Goal: Task Accomplishment & Management: Manage account settings

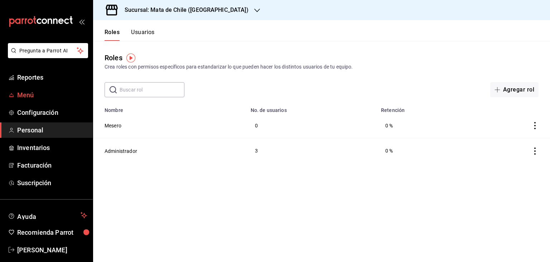
click at [20, 98] on span "Menú" at bounding box center [52, 95] width 70 height 10
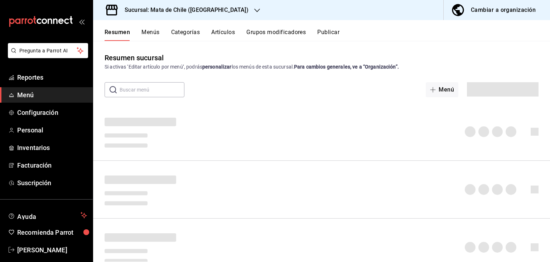
click at [221, 39] on button "Artículos" at bounding box center [223, 35] width 24 height 12
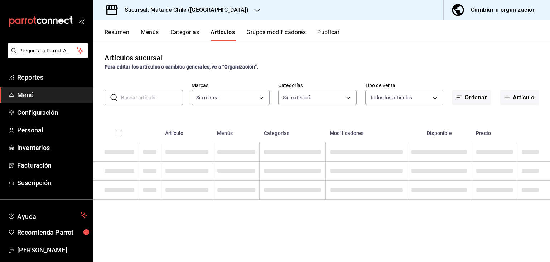
click at [169, 100] on input "text" at bounding box center [152, 97] width 62 height 14
type input "aguachile"
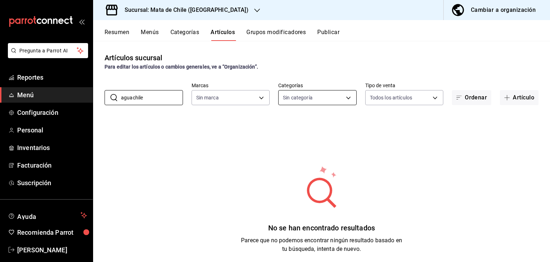
click at [301, 92] on body "Pregunta a Parrot AI Reportes Menú Configuración Personal Inventarios Facturaci…" at bounding box center [275, 131] width 550 height 262
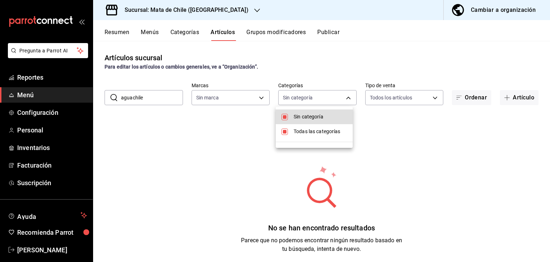
click at [300, 97] on div at bounding box center [275, 131] width 550 height 262
click at [300, 97] on body "Pregunta a Parrot AI Reportes Menú Configuración Personal Inventarios Facturaci…" at bounding box center [275, 131] width 550 height 262
click at [300, 97] on div at bounding box center [275, 131] width 550 height 262
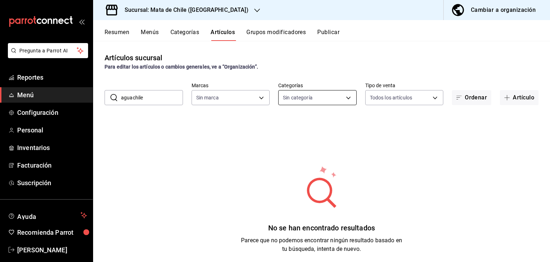
click at [318, 96] on body "Pregunta a Parrot AI Reportes Menú Configuración Personal Inventarios Facturaci…" at bounding box center [275, 131] width 550 height 262
type input "f4b11457-1122-4e93-a1fc-b810eb3748b2"
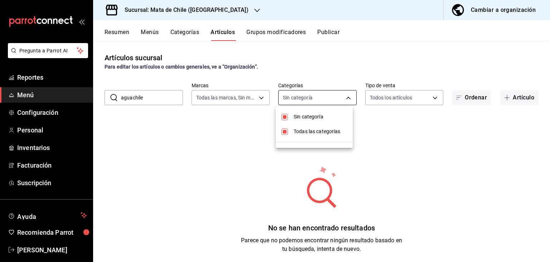
click at [318, 96] on div at bounding box center [275, 131] width 550 height 262
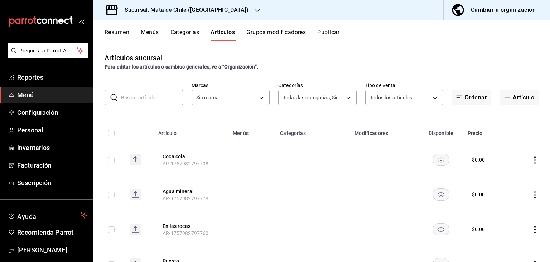
type input "a1fec979-7794-49c6-bfe9-4bedd1fc643c,d733d896-b241-4500-8c73-f8b4c6237982,c8a04…"
click at [157, 96] on input "text" at bounding box center [152, 97] width 62 height 14
type input "f4b11457-1122-4e93-a1fc-b810eb3748b2"
type input "aguachile"
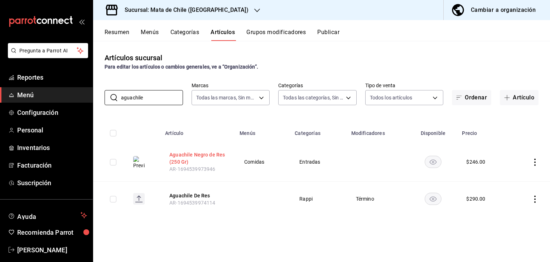
click at [195, 159] on button "Aguachile Negro de Res (250 Gr)" at bounding box center [198, 158] width 57 height 14
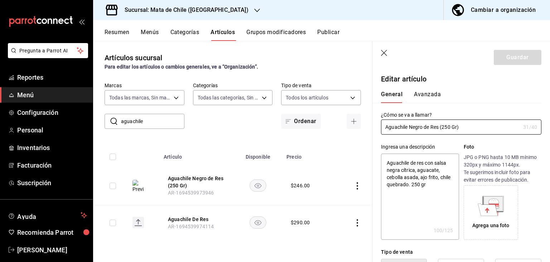
type textarea "x"
type input "$246.00"
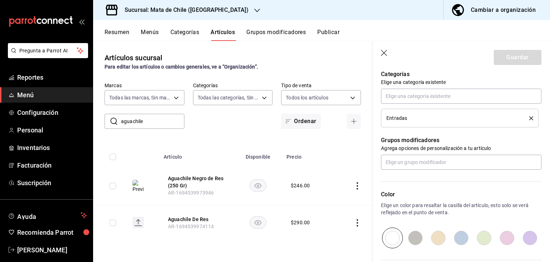
scroll to position [312, 0]
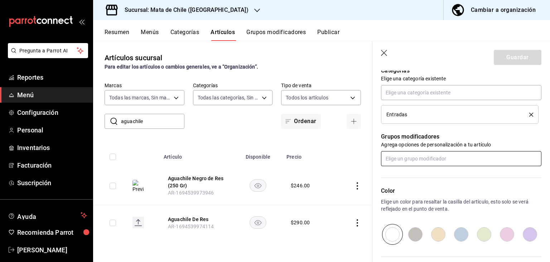
click at [425, 154] on input "text" at bounding box center [461, 158] width 161 height 15
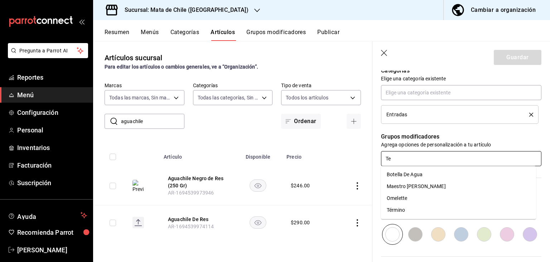
type input "Ter"
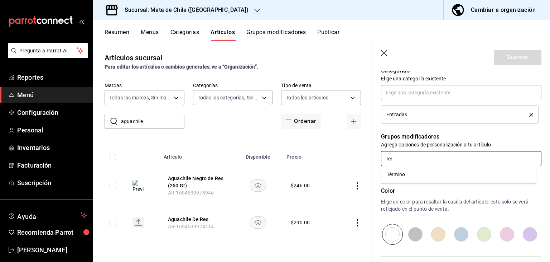
click at [413, 171] on li "Término" at bounding box center [458, 174] width 155 height 12
type textarea "x"
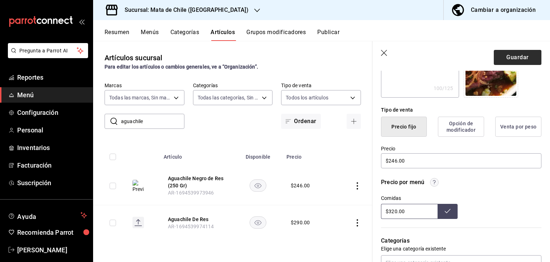
scroll to position [133, 0]
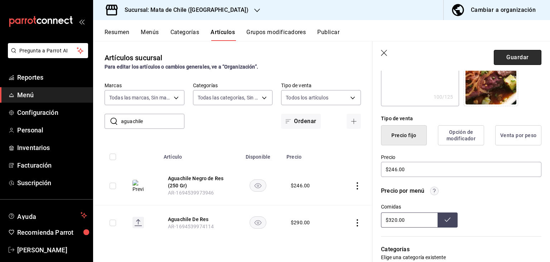
click at [499, 58] on button "Guardar" at bounding box center [518, 57] width 48 height 15
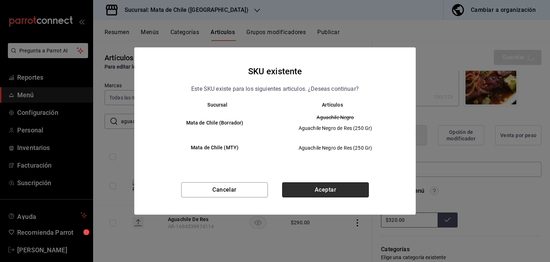
click at [321, 191] on button "Aceptar" at bounding box center [325, 189] width 87 height 15
type textarea "x"
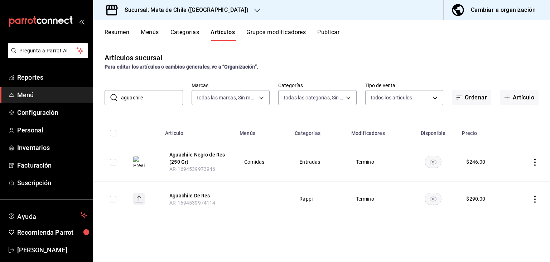
click at [180, 96] on input "aguachile" at bounding box center [152, 97] width 62 height 14
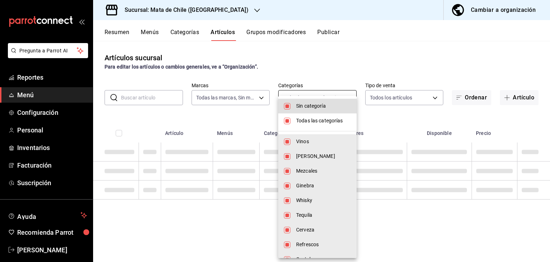
click at [334, 98] on body "Pregunta a Parrot AI Reportes Menú Configuración Personal Inventarios Facturaci…" at bounding box center [275, 131] width 550 height 262
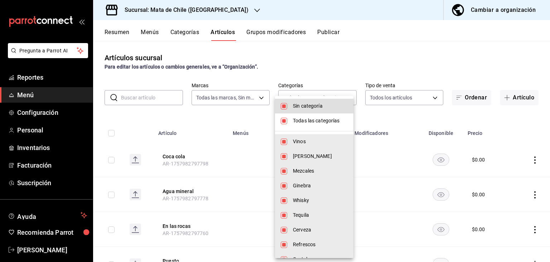
click at [306, 116] on li "Todas las categorías" at bounding box center [314, 120] width 78 height 15
checkbox input "false"
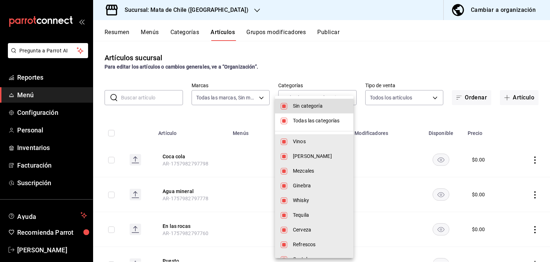
checkbox input "false"
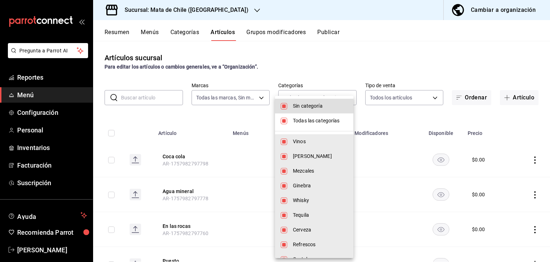
checkbox input "false"
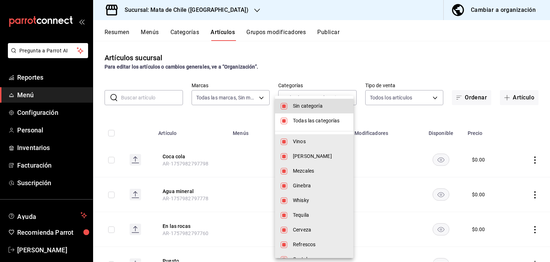
checkbox input "false"
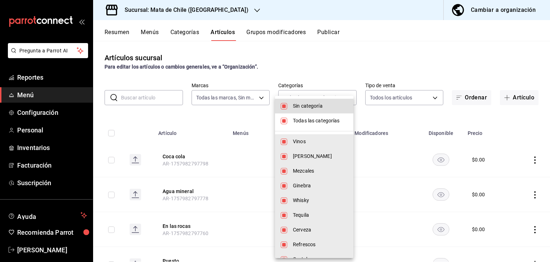
checkbox input "false"
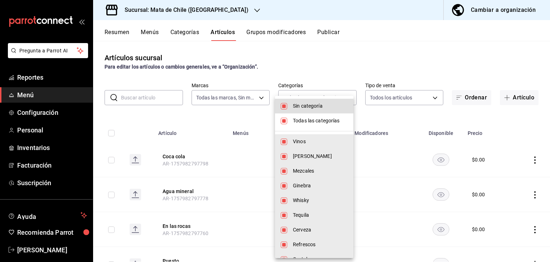
checkbox input "false"
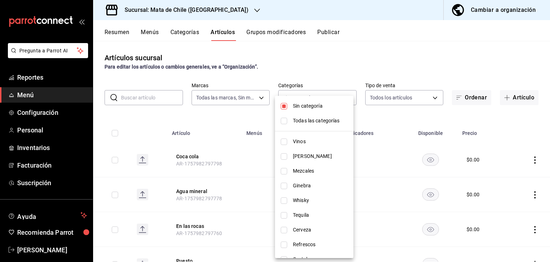
click at [292, 106] on li "Sin categoría" at bounding box center [314, 106] width 78 height 15
checkbox input "false"
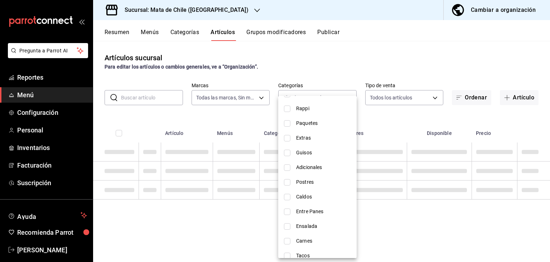
scroll to position [276, 0]
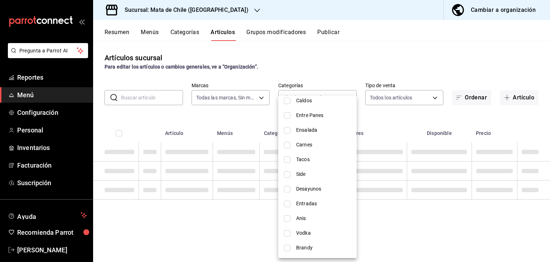
click at [297, 142] on span "Carnes" at bounding box center [323, 145] width 55 height 8
type input "fecf9b63-ba46-49a0-9c8d-28ec9dd4df3a"
checkbox input "true"
click at [376, 50] on div at bounding box center [275, 131] width 550 height 262
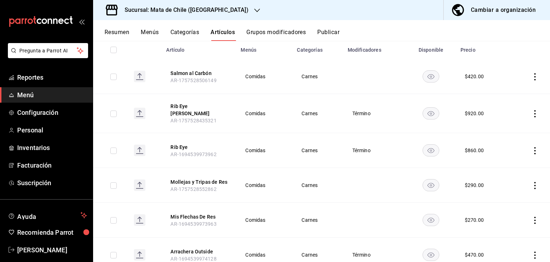
scroll to position [106, 0]
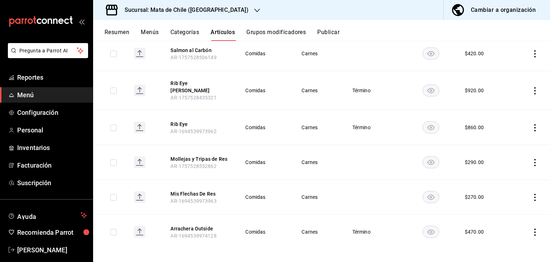
click at [426, 157] on rect "availability-product" at bounding box center [431, 162] width 16 height 12
click at [532, 159] on icon "actions" at bounding box center [535, 162] width 7 height 7
click at [497, 198] on li "Eliminar" at bounding box center [502, 203] width 43 height 15
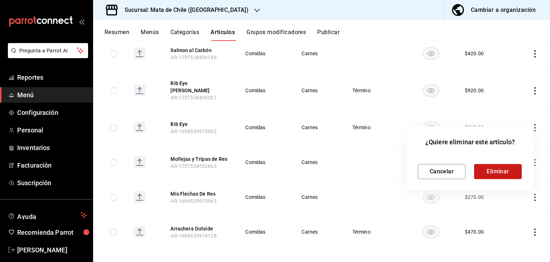
click at [486, 173] on button "Eliminar" at bounding box center [498, 171] width 48 height 15
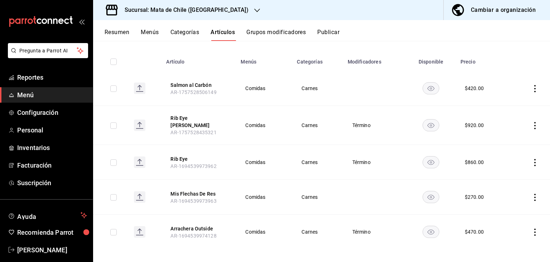
scroll to position [0, 0]
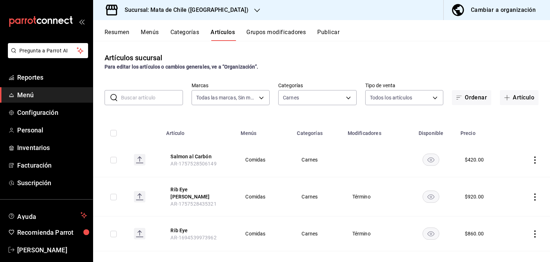
click at [269, 37] on button "Grupos modificadores" at bounding box center [276, 35] width 59 height 12
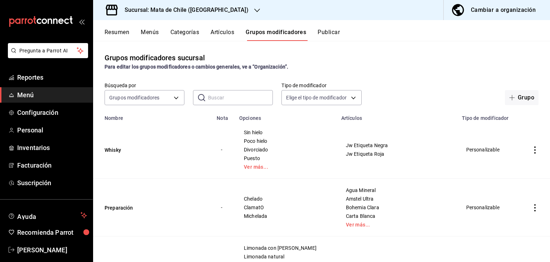
click at [222, 98] on input "text" at bounding box center [240, 97] width 65 height 14
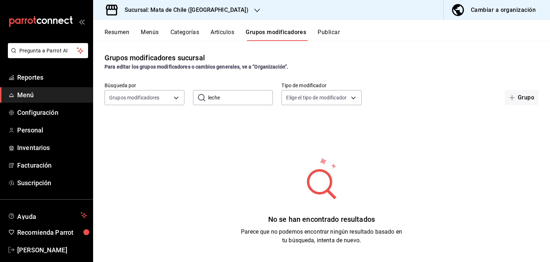
click at [222, 98] on input "leche" at bounding box center [240, 97] width 65 height 14
type input "entera"
click at [252, 92] on input "entera" at bounding box center [240, 97] width 65 height 14
click at [252, 92] on input "text" at bounding box center [240, 97] width 65 height 14
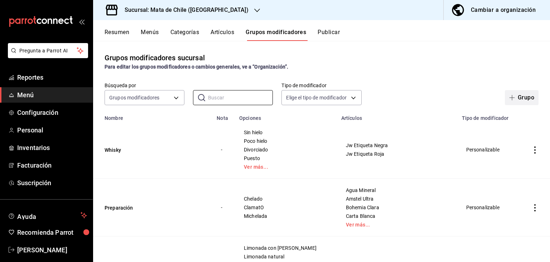
click at [510, 97] on icon "button" at bounding box center [513, 98] width 6 height 6
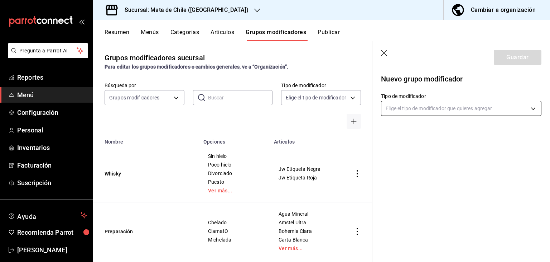
click at [412, 111] on body "Pregunta a Parrot AI Reportes Menú Configuración Personal Inventarios Facturaci…" at bounding box center [275, 131] width 550 height 262
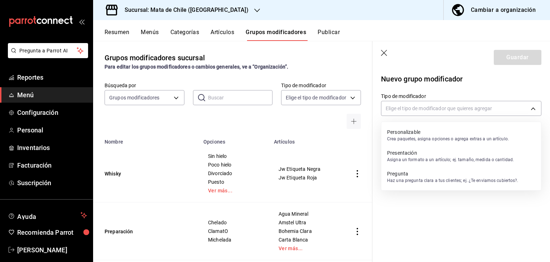
click at [409, 136] on p "Crea paquetes, asigna opciones o agrega extras a un artículo." at bounding box center [448, 138] width 122 height 6
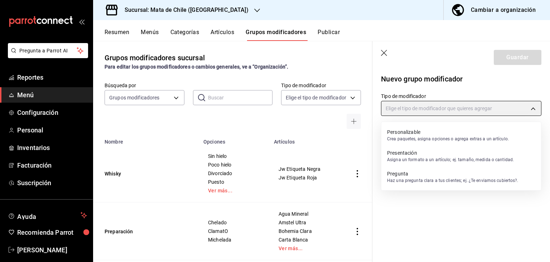
type input "CUSTOMIZABLE"
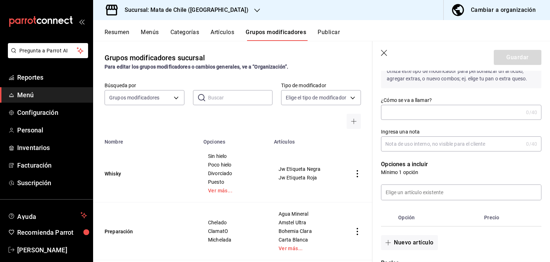
scroll to position [65, 0]
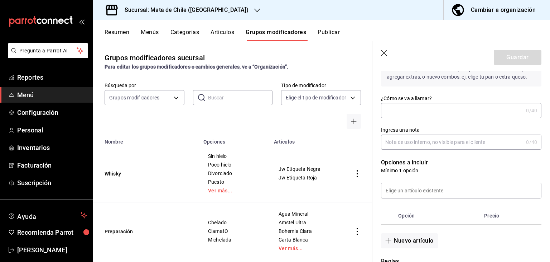
click at [406, 118] on div "Ingresa una nota 0 /40 Ingresa una nota" at bounding box center [457, 134] width 169 height 32
click at [403, 116] on input "¿Cómo se va a llamar?" at bounding box center [452, 110] width 142 height 14
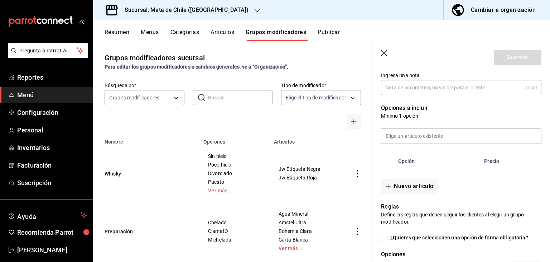
scroll to position [120, 0]
type input "Leche"
click at [400, 132] on input at bounding box center [462, 135] width 160 height 15
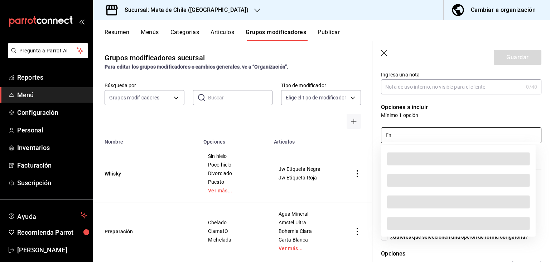
type input "E"
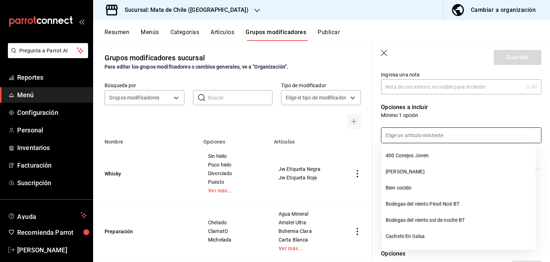
click at [431, 124] on div at bounding box center [457, 131] width 169 height 24
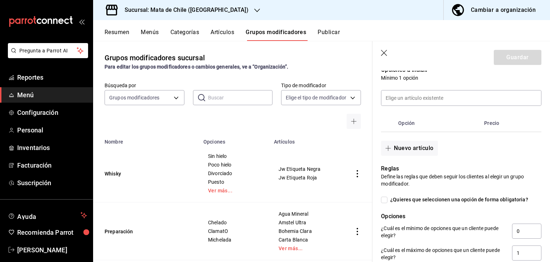
scroll to position [161, 0]
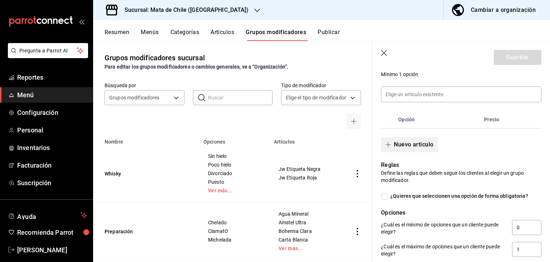
click at [401, 146] on button "Nuevo artículo" at bounding box center [409, 144] width 57 height 15
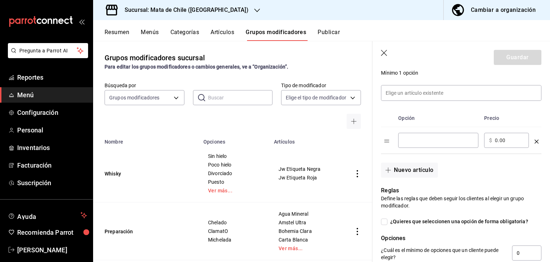
scroll to position [162, 0]
click at [421, 144] on div "​" at bounding box center [439, 140] width 80 height 15
type input "Entera"
click at [406, 173] on button "Nuevo artículo" at bounding box center [409, 169] width 57 height 15
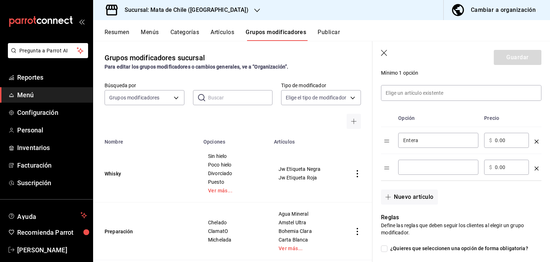
click at [417, 162] on div "​" at bounding box center [439, 166] width 80 height 15
type input "Light"
click at [408, 197] on button "Nuevo artículo" at bounding box center [409, 196] width 57 height 15
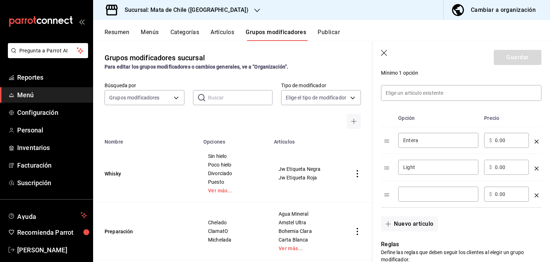
click at [410, 193] on input "optionsTable" at bounding box center [439, 193] width 70 height 7
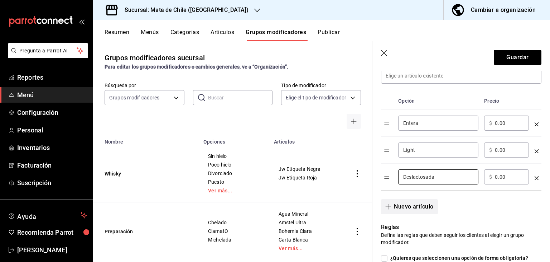
type input "Deslactosada"
click at [399, 203] on button "Nuevo artículo" at bounding box center [409, 206] width 57 height 15
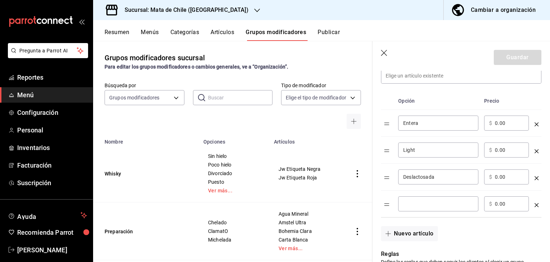
click at [411, 201] on input "optionsTable" at bounding box center [439, 203] width 70 height 7
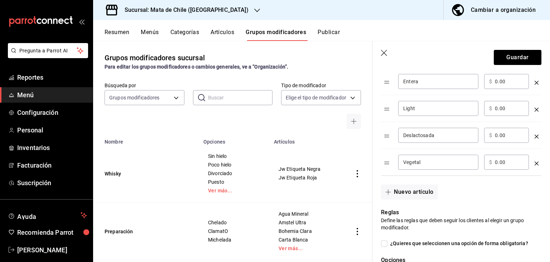
scroll to position [224, 0]
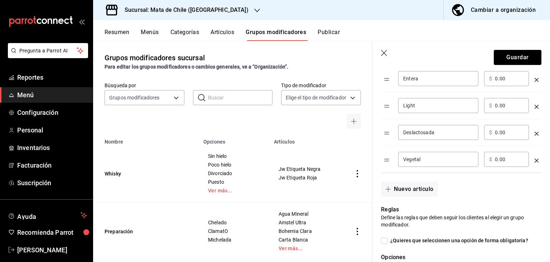
click at [423, 162] on input "Vegetal" at bounding box center [439, 159] width 70 height 7
type input "Almendra"
click at [465, 174] on div "Nuevo artículo" at bounding box center [457, 185] width 169 height 24
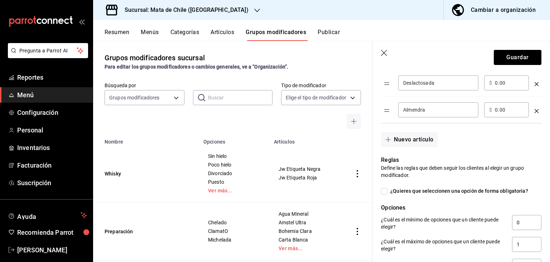
scroll to position [333, 0]
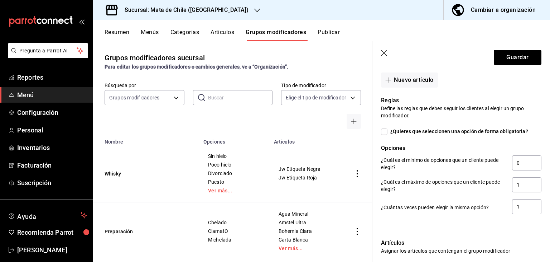
click at [433, 132] on span "¿Quieres que seleccionen una opción de forma obligatoria?" at bounding box center [458, 132] width 141 height 8
click at [388, 132] on input "¿Quieres que seleccionen una opción de forma obligatoria?" at bounding box center [384, 131] width 6 height 6
checkbox input "true"
type input "1"
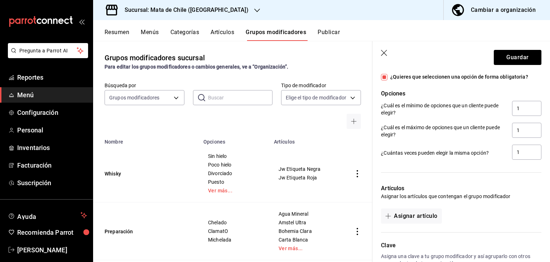
scroll to position [433, 0]
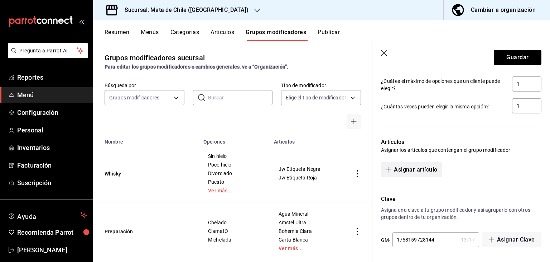
click at [424, 165] on button "Asignar artículo" at bounding box center [411, 169] width 61 height 15
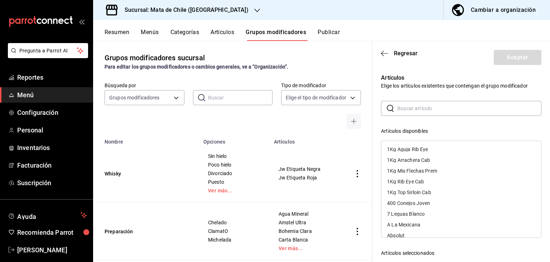
click at [416, 107] on input "text" at bounding box center [470, 108] width 144 height 14
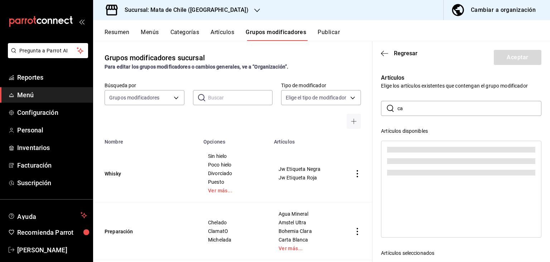
type input "c"
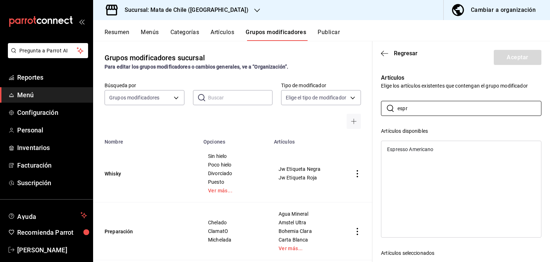
click at [399, 149] on div "Espresso Americano" at bounding box center [410, 149] width 46 height 5
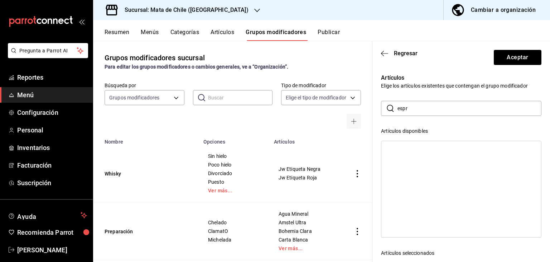
click at [416, 116] on div "​ espr ​ Artículos disponibles Artículos seleccionados Espresso Americano" at bounding box center [461, 229] width 161 height 256
click at [412, 111] on input "espr" at bounding box center [470, 108] width 144 height 14
click at [415, 149] on div "Latte" at bounding box center [462, 149] width 160 height 11
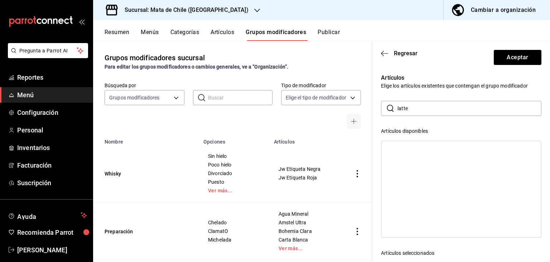
click at [406, 115] on div "​ latte ​" at bounding box center [461, 108] width 161 height 15
click at [406, 114] on input "latte" at bounding box center [470, 108] width 144 height 14
click at [422, 145] on div "Mocha" at bounding box center [462, 149] width 160 height 11
click at [429, 104] on input "mocha" at bounding box center [470, 108] width 144 height 14
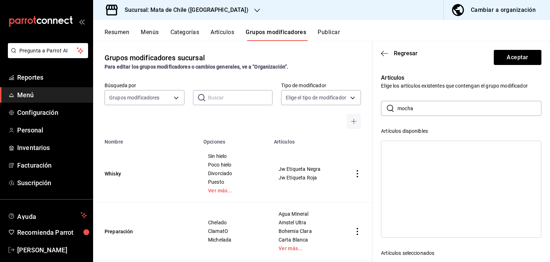
click at [429, 104] on input "mocha" at bounding box center [470, 108] width 144 height 14
click at [417, 102] on input "mocha" at bounding box center [470, 108] width 144 height 14
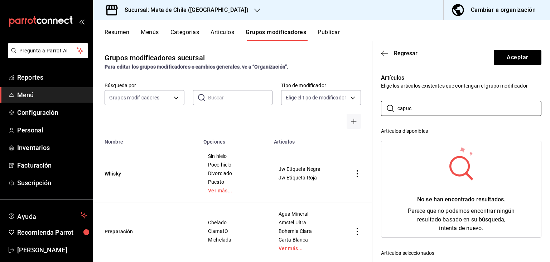
type input "capuc"
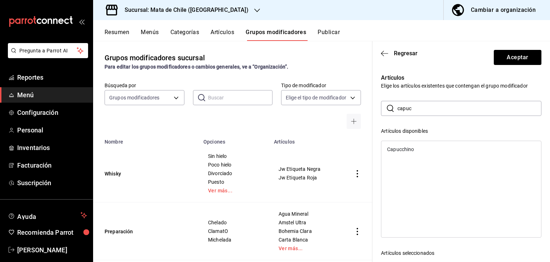
click at [414, 147] on div "Capucchino" at bounding box center [400, 149] width 27 height 5
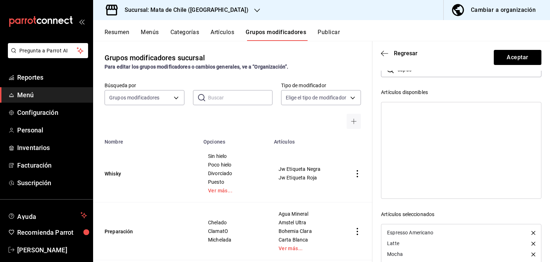
scroll to position [38, 0]
click at [381, 49] on header "Regresar Aceptar" at bounding box center [462, 55] width 178 height 29
click at [383, 50] on icon "button" at bounding box center [384, 53] width 7 height 6
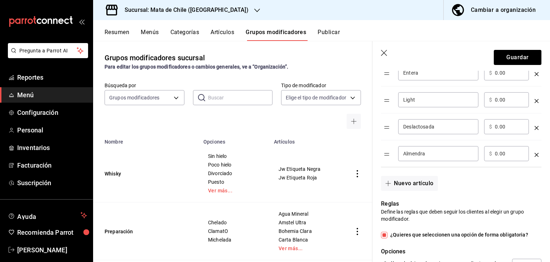
scroll to position [215, 0]
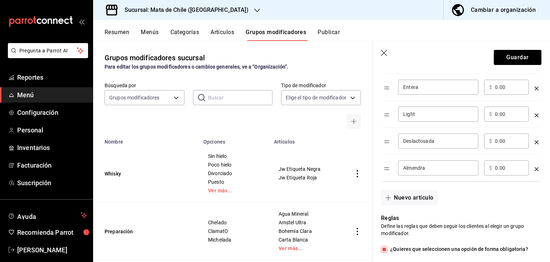
click at [496, 167] on input "0.00" at bounding box center [509, 167] width 29 height 7
click at [505, 56] on button "Guardar" at bounding box center [518, 57] width 48 height 15
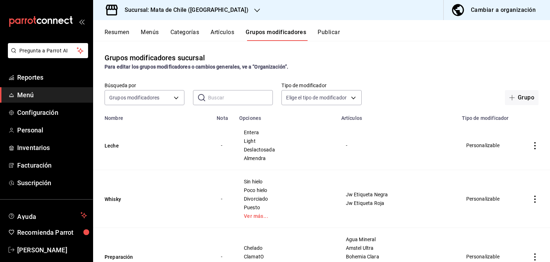
click at [325, 36] on button "Publicar" at bounding box center [329, 35] width 22 height 12
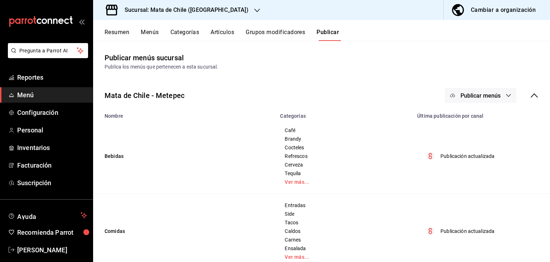
drag, startPoint x: 424, startPoint y: 84, endPoint x: 457, endPoint y: 95, distance: 35.2
click at [484, 93] on span "Publicar menús" at bounding box center [481, 95] width 40 height 7
click at [472, 112] on li "Punto de venta" at bounding box center [476, 119] width 66 height 20
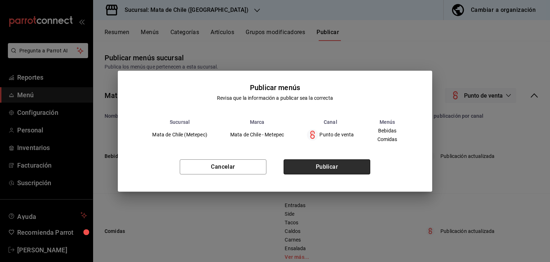
click at [343, 167] on button "Publicar" at bounding box center [327, 166] width 87 height 15
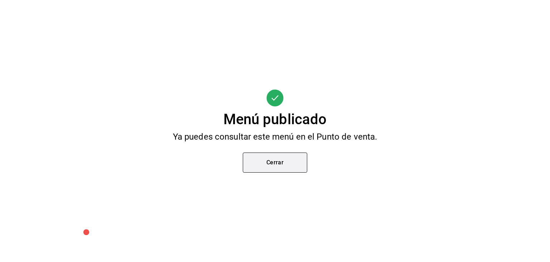
click at [293, 166] on button "Cerrar" at bounding box center [275, 162] width 65 height 20
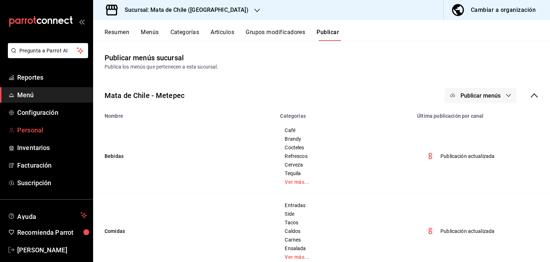
click at [25, 131] on span "Personal" at bounding box center [52, 130] width 70 height 10
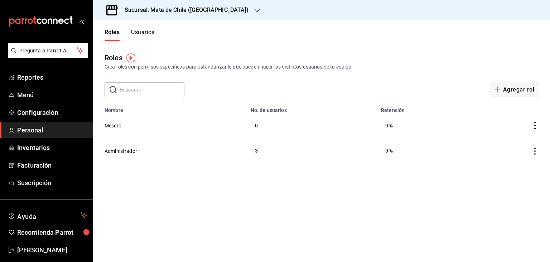
click at [138, 39] on button "Usuarios" at bounding box center [143, 35] width 24 height 12
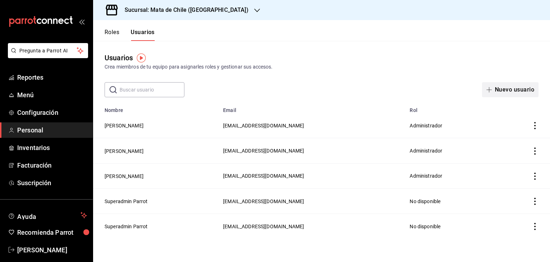
click at [507, 85] on button "Nuevo usuario" at bounding box center [510, 89] width 57 height 15
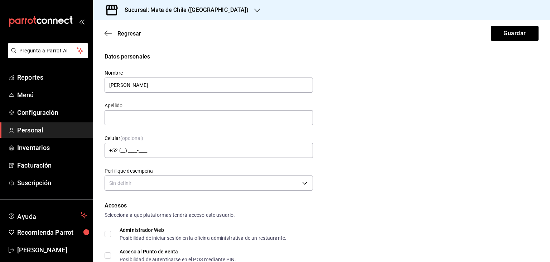
type input "[PERSON_NAME]"
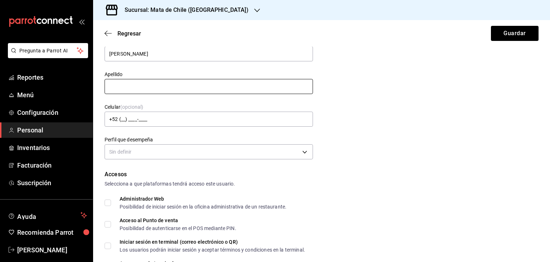
scroll to position [32, 0]
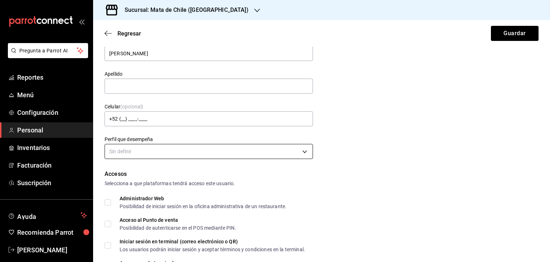
click at [233, 150] on body "Pregunta a Parrot AI Reportes Menú Configuración Personal Inventarios Facturaci…" at bounding box center [275, 131] width 550 height 262
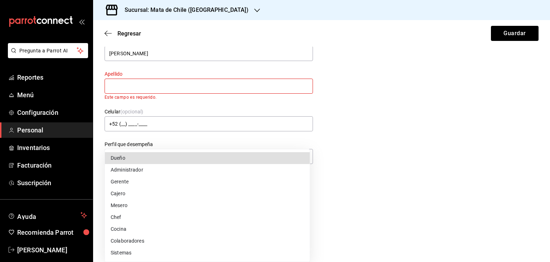
click at [161, 206] on li "Mesero" at bounding box center [207, 205] width 205 height 12
type input "WAITER"
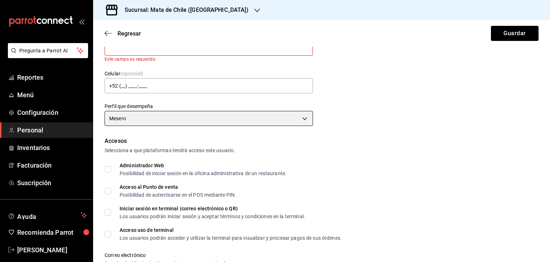
scroll to position [99, 0]
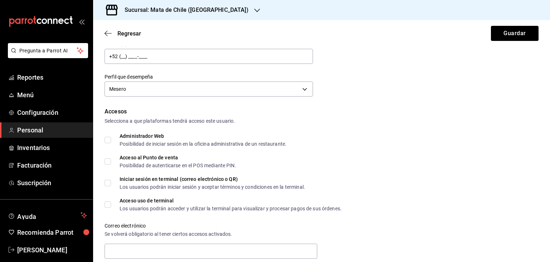
click at [114, 166] on span "Acceso al Punto de venta Posibilidad de autenticarse en el POS mediante PIN." at bounding box center [173, 161] width 125 height 13
click at [111, 164] on input "Acceso al Punto de venta Posibilidad de autenticarse en el POS mediante PIN." at bounding box center [108, 161] width 6 height 6
checkbox input "true"
click at [115, 207] on span "Acceso uso de terminal Los usuarios podrán acceder y utilizar la terminal para …" at bounding box center [226, 204] width 231 height 13
click at [111, 207] on input "Acceso uso de terminal Los usuarios podrán acceder y utilizar la terminal para …" at bounding box center [108, 204] width 6 height 6
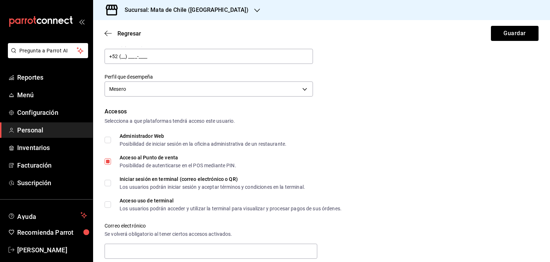
checkbox input "true"
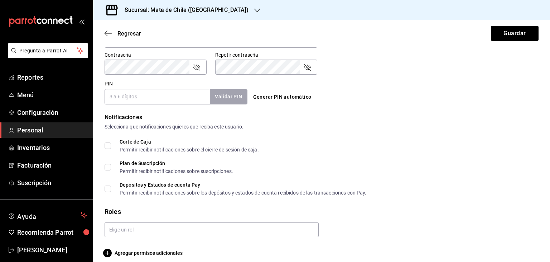
scroll to position [316, 0]
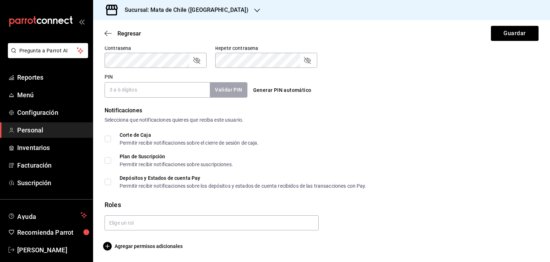
click at [133, 96] on input "PIN" at bounding box center [157, 89] width 105 height 15
type input "4207"
click at [234, 91] on button "Validar PIN" at bounding box center [228, 89] width 38 height 15
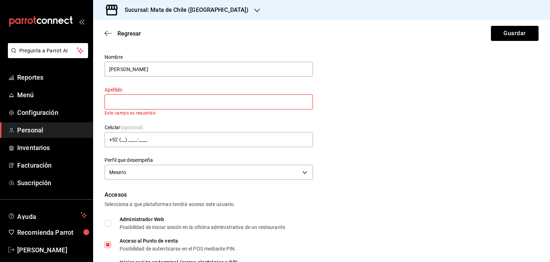
scroll to position [16, 0]
click at [161, 98] on input "text" at bounding box center [209, 101] width 209 height 15
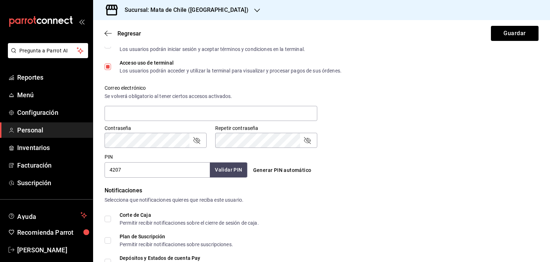
scroll to position [316, 0]
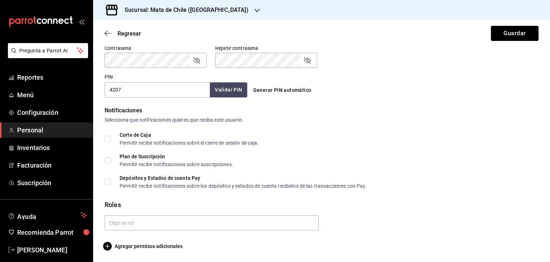
type input "MES"
click at [218, 91] on button "Validar PIN" at bounding box center [228, 89] width 38 height 15
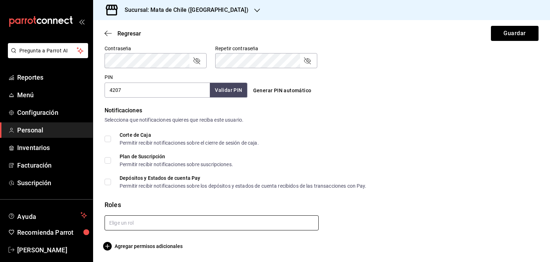
click at [146, 225] on input "text" at bounding box center [212, 222] width 214 height 15
click at [133, 235] on li "Mesero" at bounding box center [210, 239] width 211 height 12
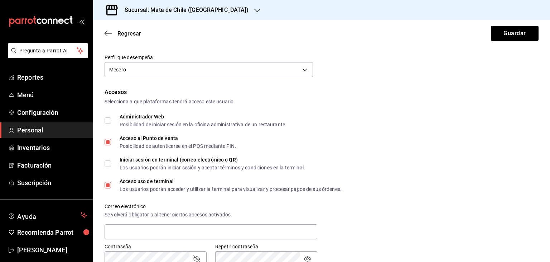
scroll to position [114, 0]
click at [501, 37] on button "Guardar" at bounding box center [515, 33] width 48 height 15
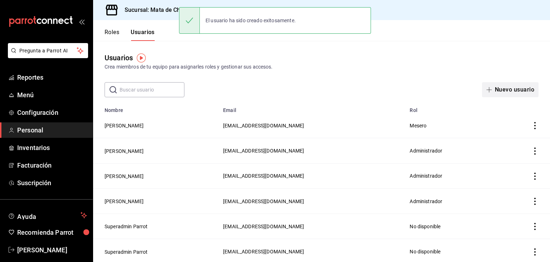
click at [506, 85] on button "Nuevo usuario" at bounding box center [510, 89] width 57 height 15
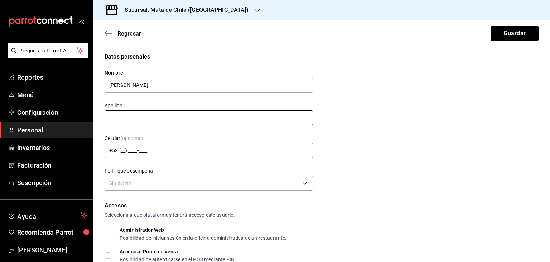
type input "[PERSON_NAME]"
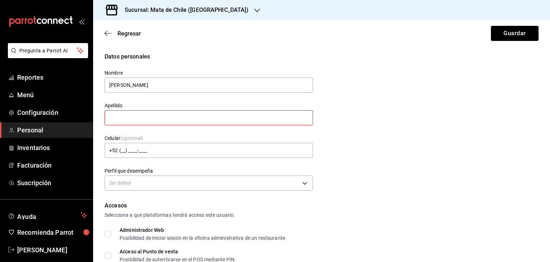
click at [104, 32] on div "Regresar Guardar" at bounding box center [321, 33] width 457 height 27
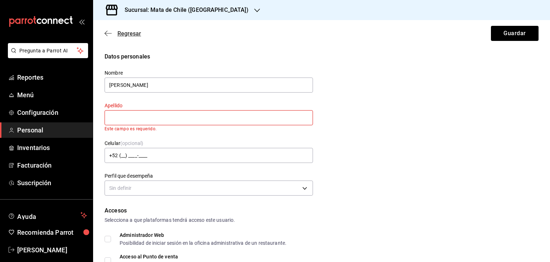
click at [106, 32] on icon "button" at bounding box center [108, 33] width 7 height 6
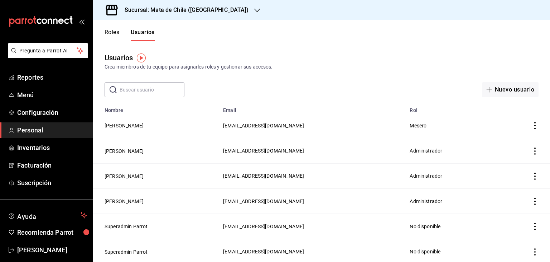
click at [502, 81] on div "Usuarios Crea miembros de tu equipo para asignarles roles y gestionar sus acces…" at bounding box center [321, 69] width 457 height 56
click at [500, 84] on button "Nuevo usuario" at bounding box center [510, 89] width 57 height 15
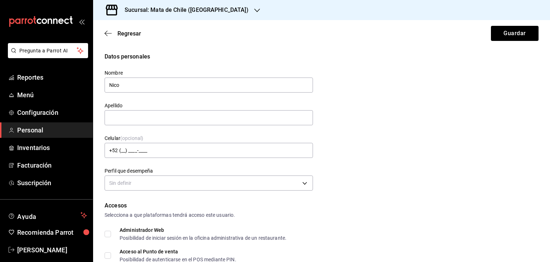
type input "Nico"
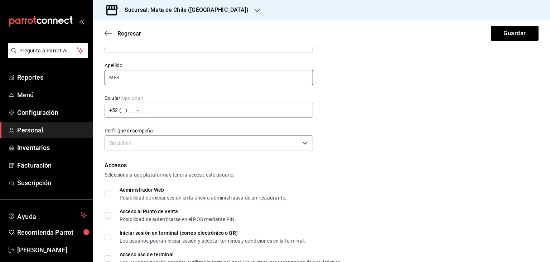
scroll to position [94, 0]
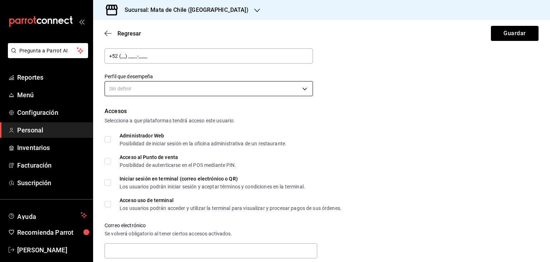
type input "MES"
click at [163, 86] on body "Pregunta a Parrot AI Reportes Menú Configuración Personal Inventarios Facturaci…" at bounding box center [275, 131] width 550 height 262
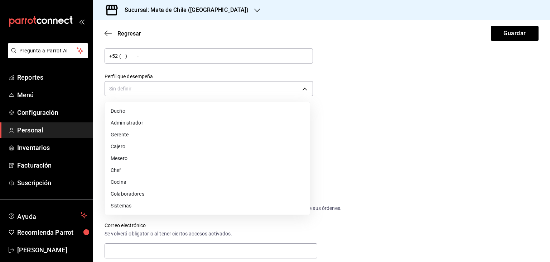
click at [136, 162] on li "Mesero" at bounding box center [207, 158] width 205 height 12
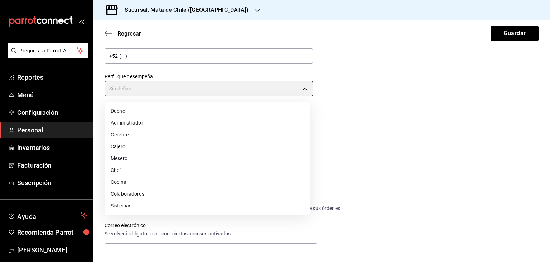
type input "WAITER"
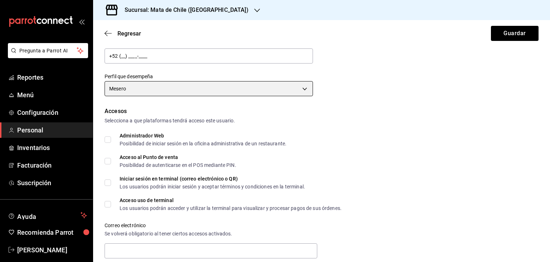
scroll to position [133, 0]
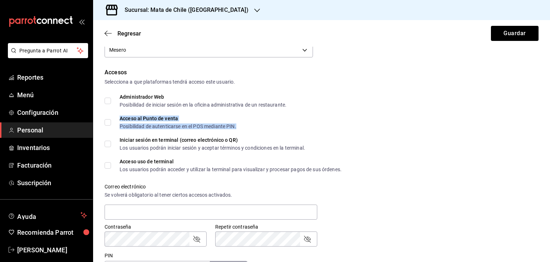
click at [143, 121] on div "Acceso al Punto de venta" at bounding box center [178, 118] width 117 height 5
click at [103, 127] on div "Datos personales Nombre [PERSON_NAME] MES Celular (opcional) +52 (__) ____-____…" at bounding box center [321, 173] width 457 height 509
click at [105, 125] on input "Acceso al Punto de venta Posibilidad de autenticarse en el POS mediante PIN." at bounding box center [108, 122] width 6 height 6
checkbox input "true"
click at [116, 164] on span "Acceso uso de terminal Los usuarios podrán acceder y utilizar la terminal para …" at bounding box center [226, 165] width 231 height 13
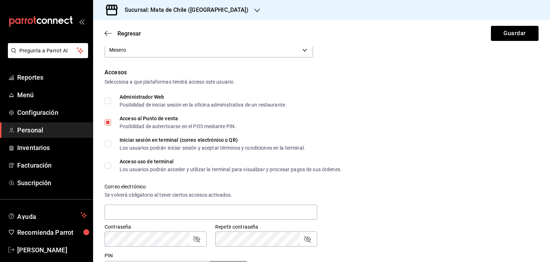
click at [111, 164] on input "Acceso uso de terminal Los usuarios podrán acceder y utilizar la terminal para …" at bounding box center [108, 165] width 6 height 6
checkbox input "true"
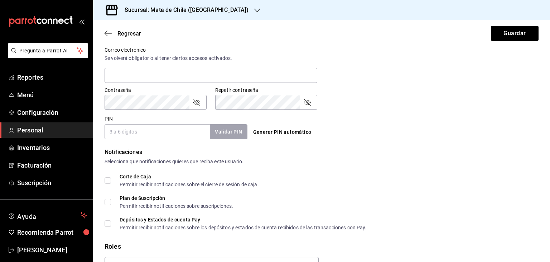
scroll to position [311, 0]
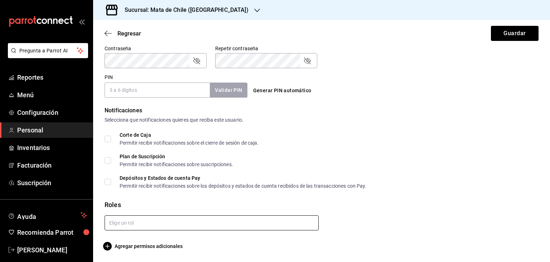
click at [138, 226] on input "text" at bounding box center [212, 222] width 214 height 15
click at [130, 235] on li "Mesero" at bounding box center [210, 239] width 211 height 12
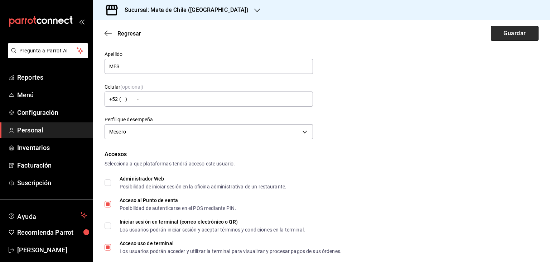
click at [500, 38] on button "Guardar" at bounding box center [515, 33] width 48 height 15
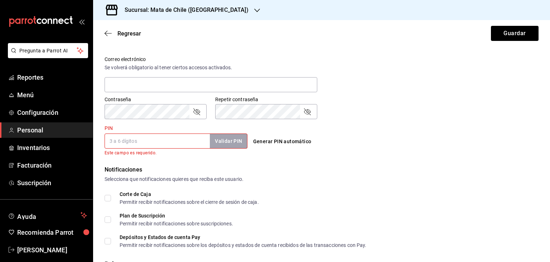
click at [182, 137] on input "PIN" at bounding box center [157, 140] width 105 height 15
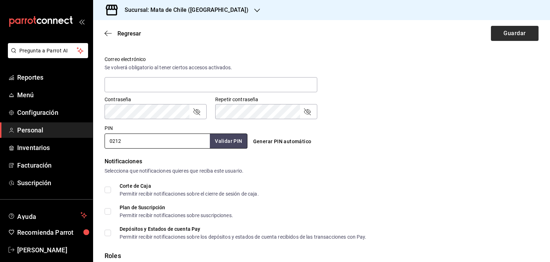
type input "0212"
click at [492, 34] on button "Guardar" at bounding box center [515, 33] width 48 height 15
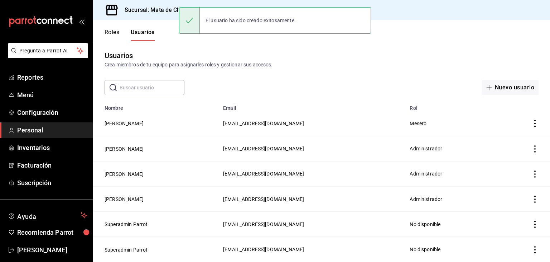
scroll to position [3, 0]
click at [511, 85] on button "Nuevo usuario" at bounding box center [510, 87] width 57 height 15
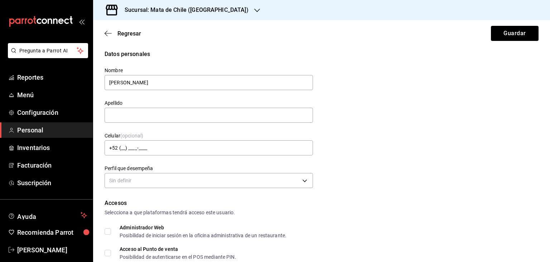
type input "[PERSON_NAME]"
click at [217, 123] on div "Apellido" at bounding box center [209, 112] width 209 height 24
click at [214, 120] on input "text" at bounding box center [209, 115] width 209 height 15
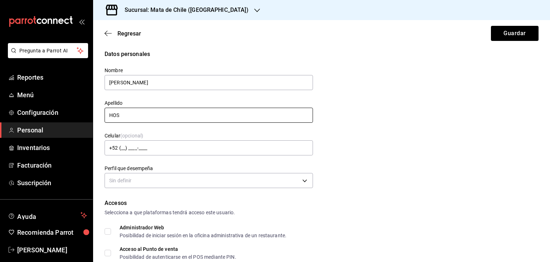
scroll to position [46, 0]
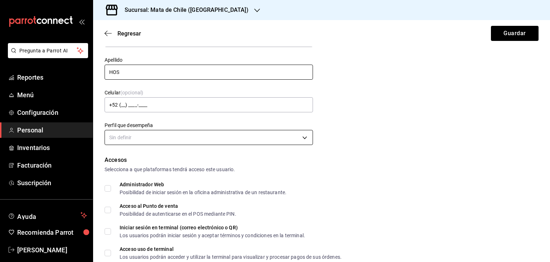
type input "HOS"
click at [182, 139] on body "Pregunta a Parrot AI Reportes Menú Configuración Personal Inventarios Facturaci…" at bounding box center [275, 131] width 550 height 262
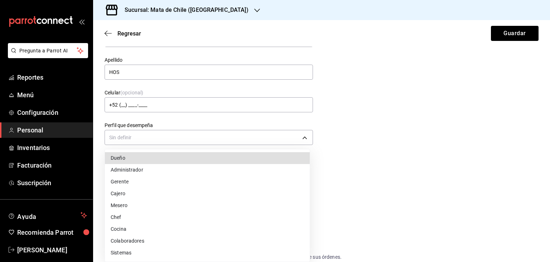
click at [132, 201] on li "Mesero" at bounding box center [207, 205] width 205 height 12
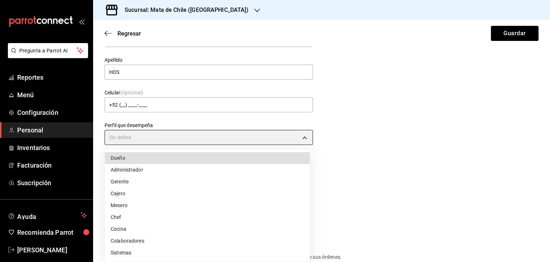
type input "WAITER"
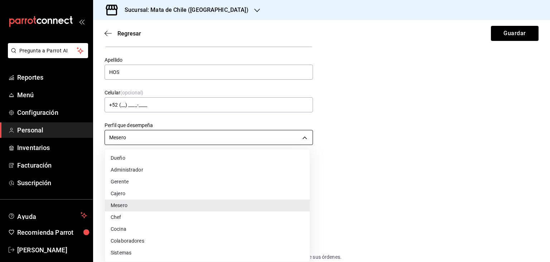
click at [131, 141] on body "Pregunta a Parrot AI Reportes Menú Configuración Personal Inventarios Facturaci…" at bounding box center [275, 131] width 550 height 262
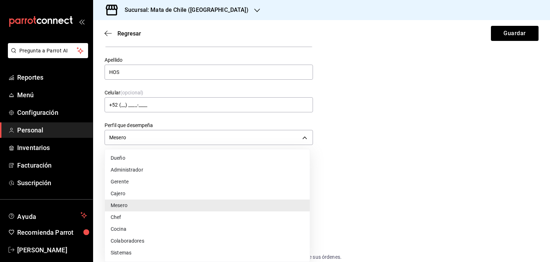
click at [353, 127] on div at bounding box center [275, 131] width 550 height 262
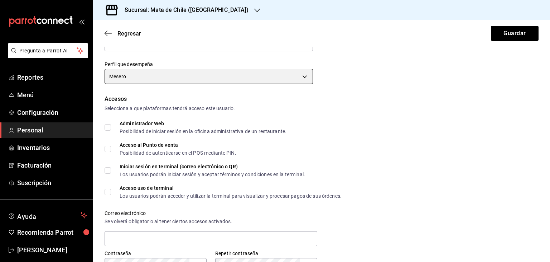
scroll to position [107, 0]
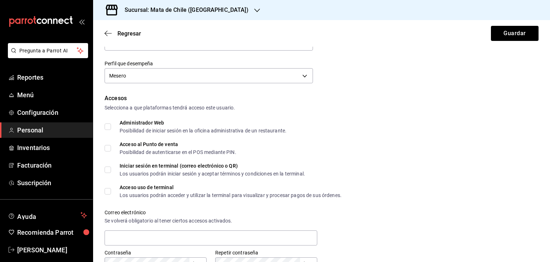
click at [106, 150] on input "Acceso al Punto de venta Posibilidad de autenticarse en el POS mediante PIN." at bounding box center [108, 148] width 6 height 6
checkbox input "true"
click at [109, 193] on input "Acceso uso de terminal Los usuarios podrán acceder y utilizar la terminal para …" at bounding box center [108, 191] width 6 height 6
checkbox input "true"
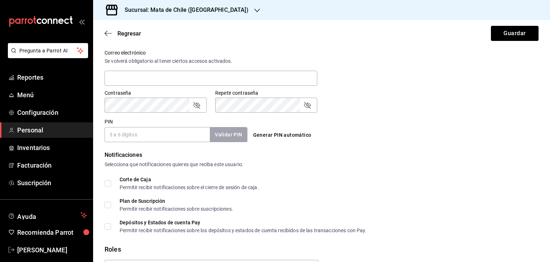
scroll to position [311, 0]
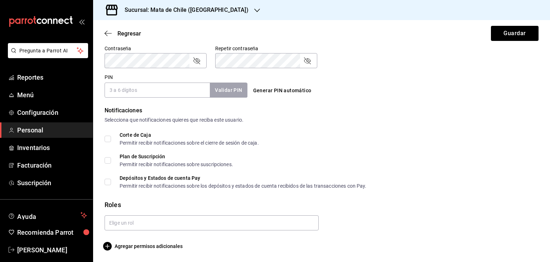
click at [167, 92] on input "PIN" at bounding box center [157, 89] width 105 height 15
click at [216, 86] on button "Validar PIN" at bounding box center [228, 89] width 38 height 15
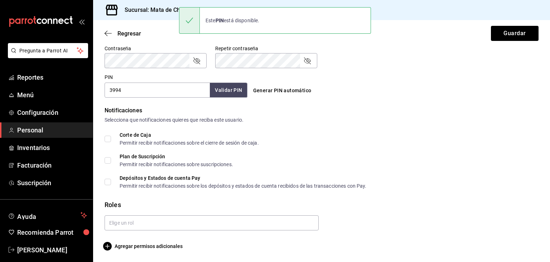
click at [115, 91] on input "3994" at bounding box center [157, 89] width 105 height 15
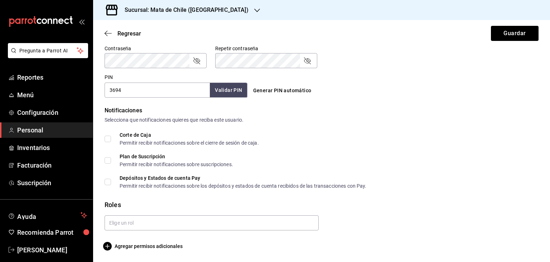
type input "3694"
click at [217, 91] on button "Validar PIN" at bounding box center [228, 89] width 38 height 15
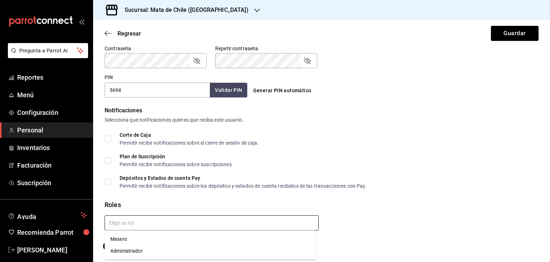
click at [249, 230] on body "Pregunta a Parrot AI Reportes Menú Configuración Personal Inventarios Facturaci…" at bounding box center [275, 131] width 550 height 262
click at [174, 244] on li "Mesero" at bounding box center [210, 239] width 211 height 12
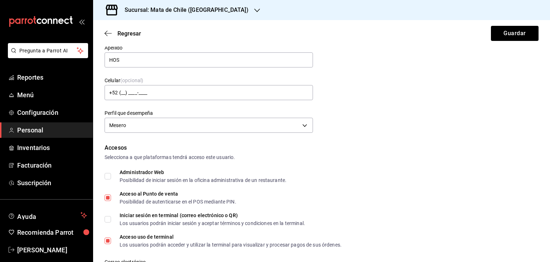
scroll to position [30, 0]
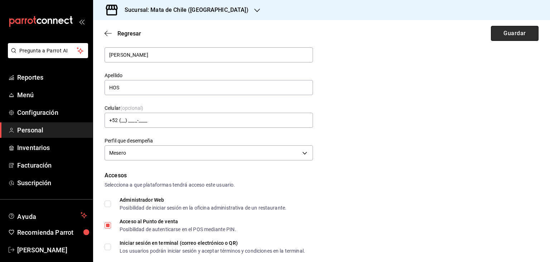
click at [505, 32] on button "Guardar" at bounding box center [515, 33] width 48 height 15
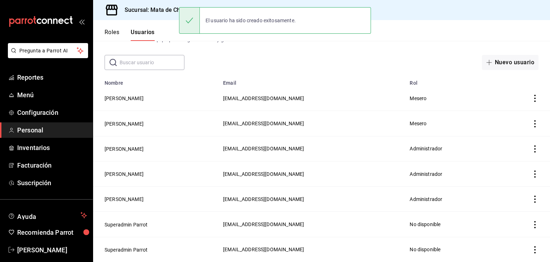
scroll to position [28, 0]
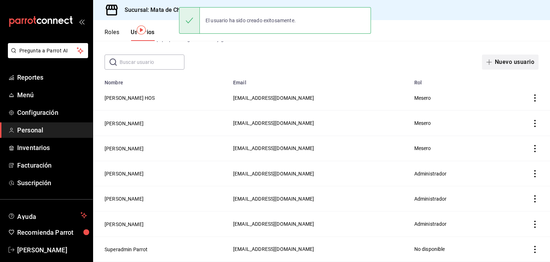
click at [491, 62] on button "Nuevo usuario" at bounding box center [510, 61] width 57 height 15
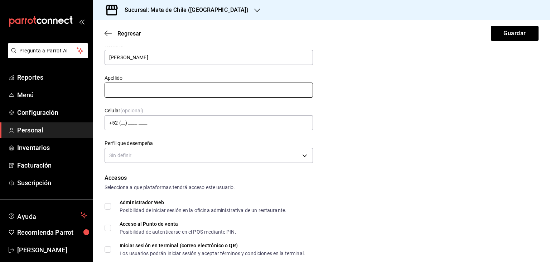
type input "[PERSON_NAME]"
type input "MES"
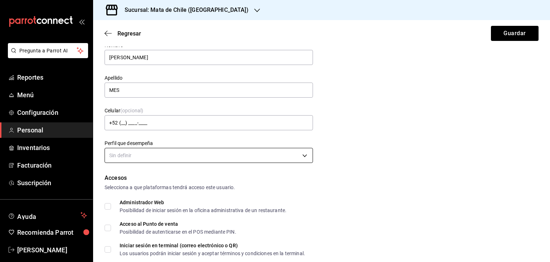
click at [173, 152] on body "Pregunta a Parrot AI Reportes Menú Configuración Personal Inventarios Facturaci…" at bounding box center [275, 131] width 550 height 262
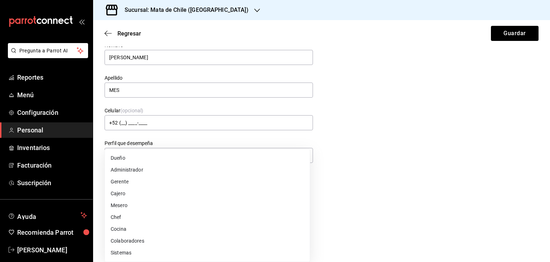
click at [130, 197] on li "Cajero" at bounding box center [207, 193] width 205 height 12
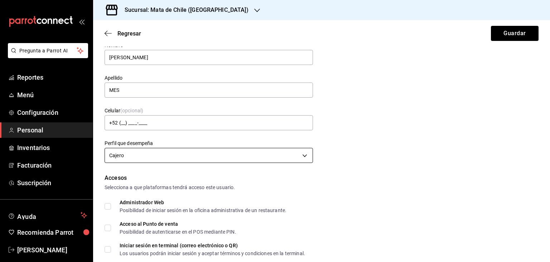
click at [127, 151] on body "Pregunta a Parrot AI Reportes Menú Configuración Personal Inventarios Facturaci…" at bounding box center [275, 131] width 550 height 262
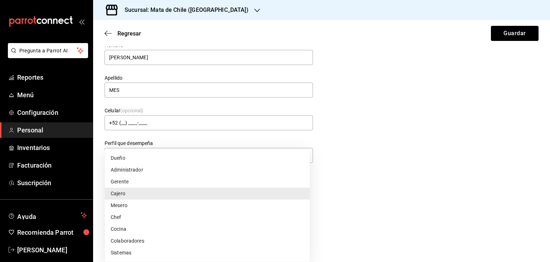
click at [125, 205] on li "Mesero" at bounding box center [207, 205] width 205 height 12
type input "WAITER"
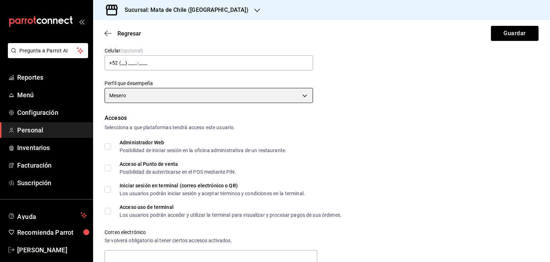
scroll to position [88, 0]
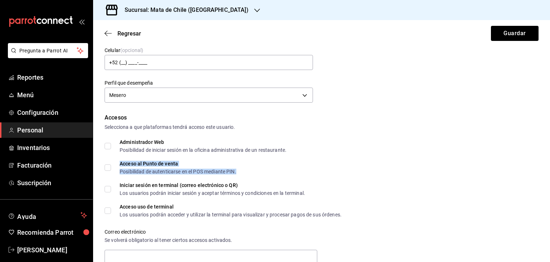
click at [146, 169] on div "Posibilidad de autenticarse en el POS mediante PIN." at bounding box center [178, 171] width 117 height 5
click at [113, 176] on div "Accesos Selecciona a que plataformas tendrá acceso este usuario. Administrador …" at bounding box center [322, 217] width 434 height 208
click at [111, 172] on span "Acceso al Punto de venta Posibilidad de autenticarse en el POS mediante PIN." at bounding box center [173, 167] width 125 height 13
click at [111, 171] on input "Acceso al Punto de venta Posibilidad de autenticarse en el POS mediante PIN." at bounding box center [108, 167] width 6 height 6
checkbox input "true"
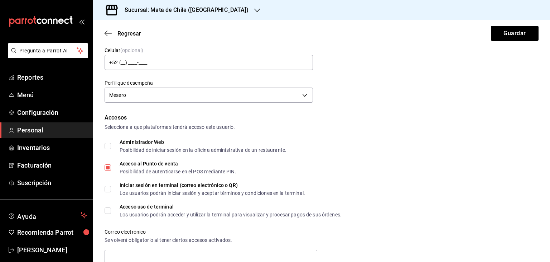
click at [113, 205] on span "Acceso uso de terminal Los usuarios podrán acceder y utilizar la terminal para …" at bounding box center [226, 210] width 231 height 13
click at [111, 207] on input "Acceso uso de terminal Los usuarios podrán acceder y utilizar la terminal para …" at bounding box center [108, 210] width 6 height 6
checkbox input "true"
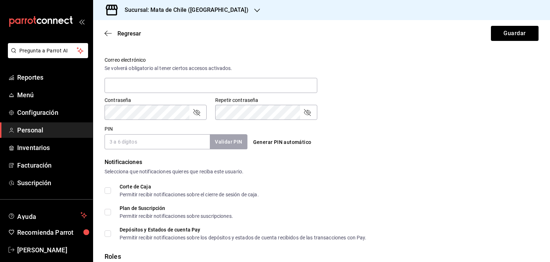
scroll to position [311, 0]
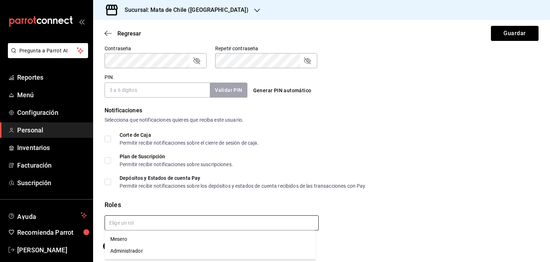
click at [157, 222] on input "text" at bounding box center [212, 222] width 214 height 15
click at [145, 240] on li "Mesero" at bounding box center [210, 239] width 211 height 12
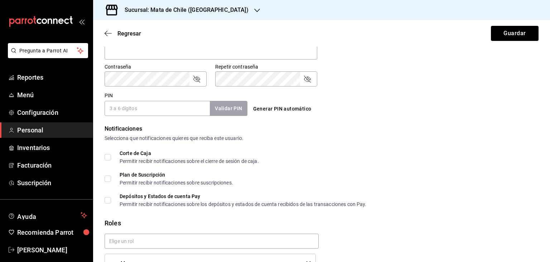
click at [179, 111] on input "PIN" at bounding box center [157, 108] width 105 height 15
type input "3001"
click at [216, 111] on button "Validar PIN" at bounding box center [228, 108] width 38 height 15
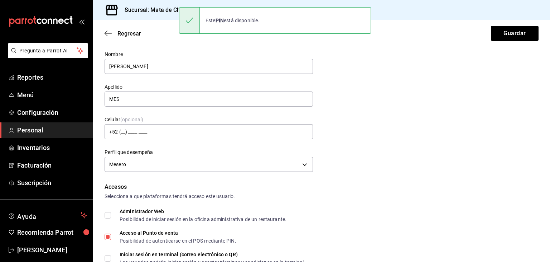
scroll to position [0, 0]
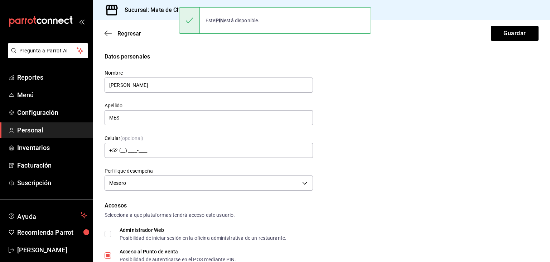
click at [502, 41] on div "Regresar Guardar" at bounding box center [321, 33] width 457 height 27
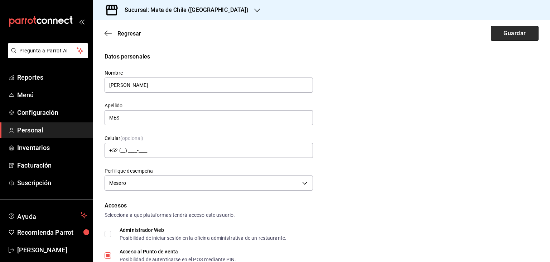
click at [500, 39] on button "Guardar" at bounding box center [515, 33] width 48 height 15
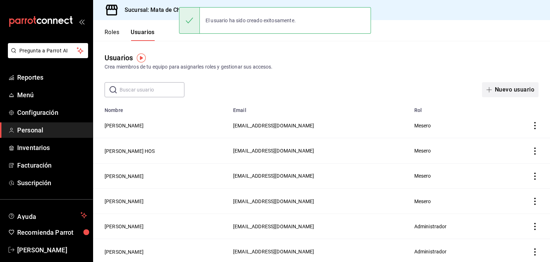
click at [503, 86] on button "Nuevo usuario" at bounding box center [510, 89] width 57 height 15
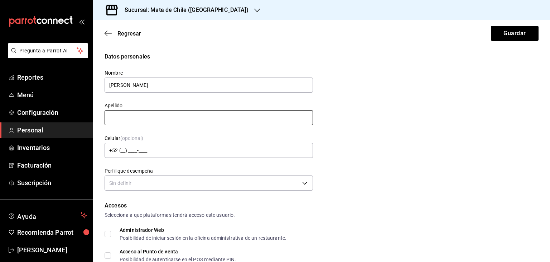
type input "[PERSON_NAME]"
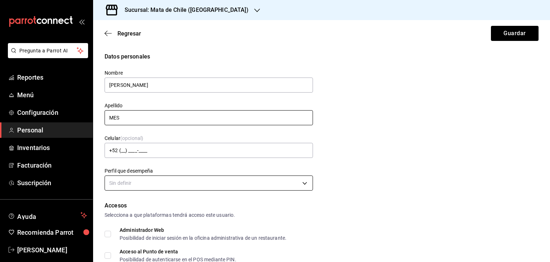
type input "MES"
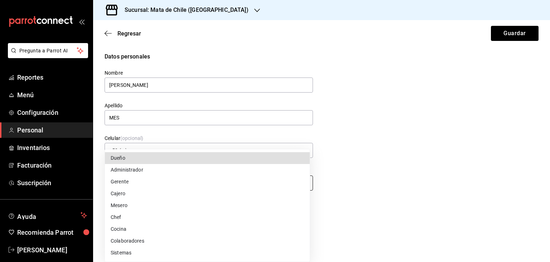
click at [133, 186] on body "Pregunta a Parrot AI Reportes Menú Configuración Personal Inventarios Facturaci…" at bounding box center [275, 131] width 550 height 262
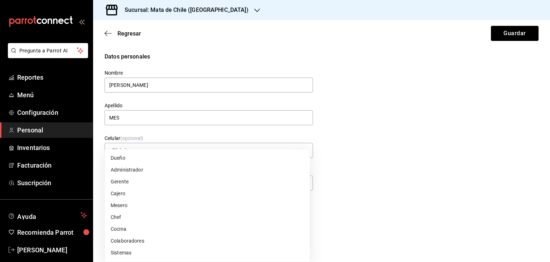
click at [130, 203] on li "Mesero" at bounding box center [207, 205] width 205 height 12
type input "WAITER"
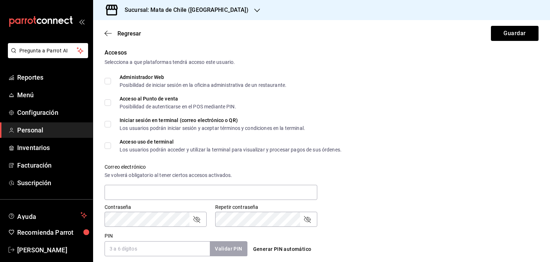
scroll to position [158, 0]
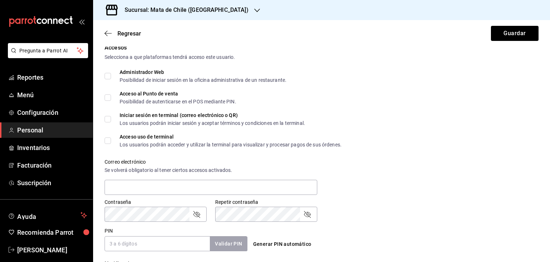
click at [109, 97] on input "Acceso al Punto de venta Posibilidad de autenticarse en el POS mediante PIN." at bounding box center [108, 97] width 6 height 6
checkbox input "true"
click at [108, 140] on input "Acceso uso de terminal Los usuarios podrán acceder y utilizar la terminal para …" at bounding box center [108, 140] width 6 height 6
checkbox input "true"
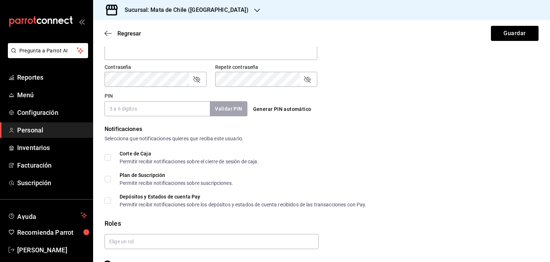
scroll to position [292, 0]
click at [138, 111] on input "PIN" at bounding box center [157, 108] width 105 height 15
type input "1006"
drag, startPoint x: 225, startPoint y: 116, endPoint x: 217, endPoint y: 109, distance: 10.7
click at [217, 109] on form "Datos personales Nombre [PERSON_NAME] Apellido MES Celular (opcional) +52 (__) …" at bounding box center [322, 14] width 434 height 509
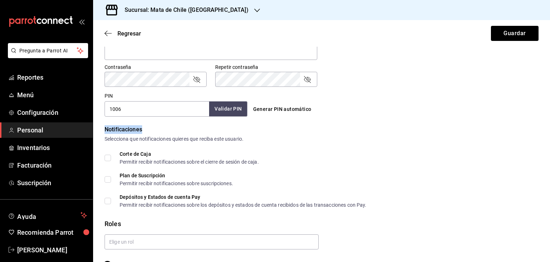
click at [217, 109] on button "Validar PIN" at bounding box center [228, 108] width 38 height 15
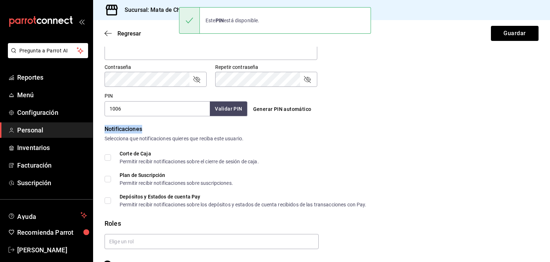
scroll to position [311, 0]
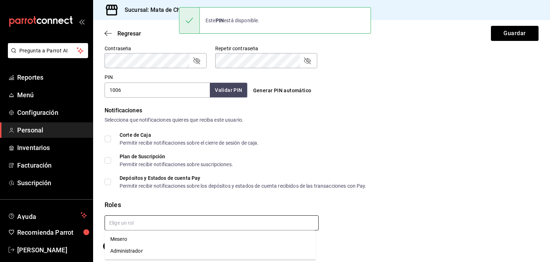
click at [266, 219] on input "text" at bounding box center [212, 222] width 214 height 15
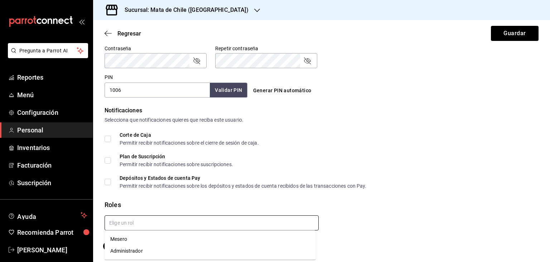
click at [155, 243] on li "Mesero" at bounding box center [210, 239] width 211 height 12
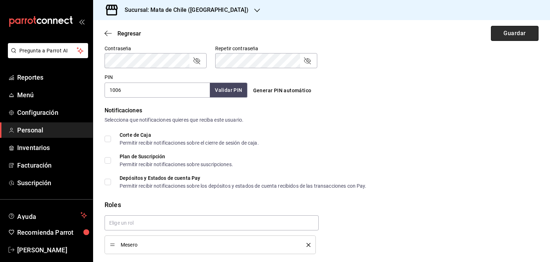
click at [505, 39] on button "Guardar" at bounding box center [515, 33] width 48 height 15
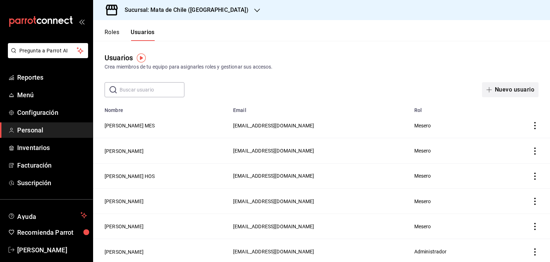
click at [490, 90] on button "Nuevo usuario" at bounding box center [510, 89] width 57 height 15
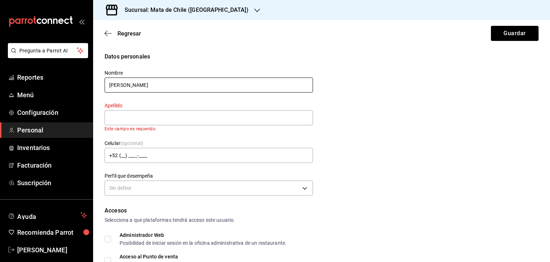
click at [287, 87] on input "[PERSON_NAME]" at bounding box center [209, 84] width 209 height 15
type input "l"
type input "[PERSON_NAME]"
type input "MES"
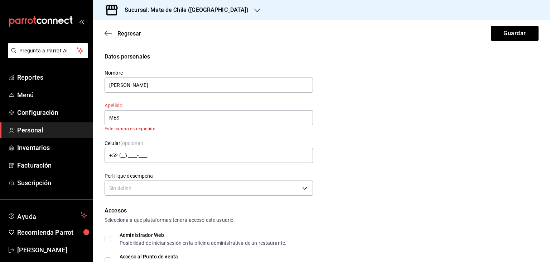
click at [357, 107] on div "Datos personales Nombre [PERSON_NAME] MES Este campo es requerido. Celular (opc…" at bounding box center [322, 124] width 434 height 145
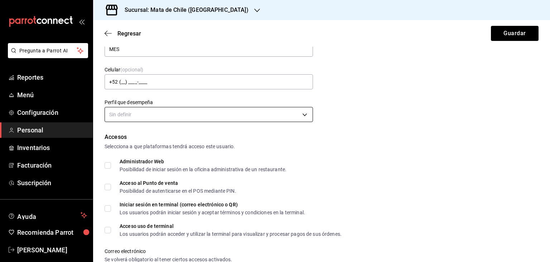
scroll to position [69, 0]
click at [248, 113] on body "Pregunta a Parrot AI Reportes Menú Configuración Personal Inventarios Facturaci…" at bounding box center [275, 131] width 550 height 262
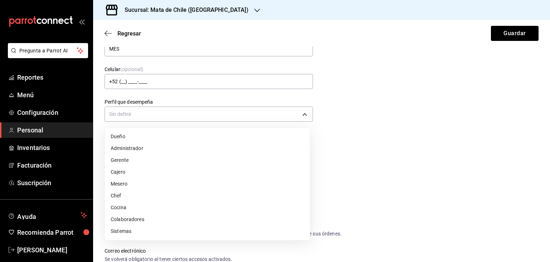
click at [158, 183] on li "Mesero" at bounding box center [207, 184] width 205 height 12
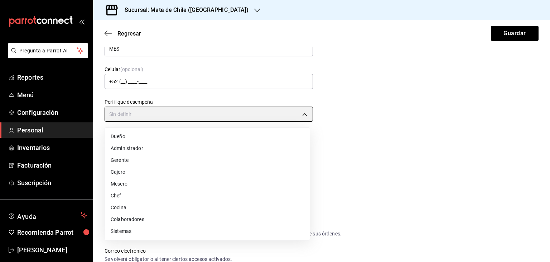
type input "WAITER"
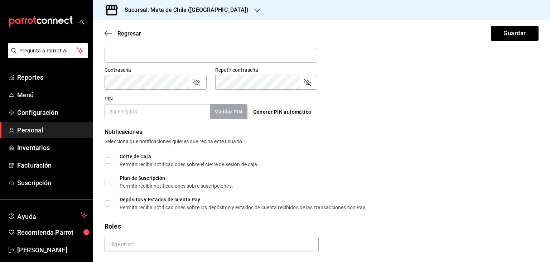
scroll to position [311, 0]
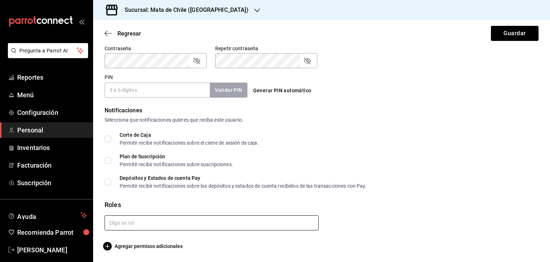
click at [131, 226] on input "text" at bounding box center [212, 222] width 214 height 15
click at [123, 240] on li "Mesero" at bounding box center [210, 239] width 211 height 12
checkbox input "true"
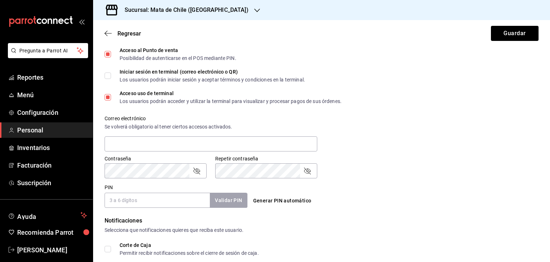
scroll to position [204, 0]
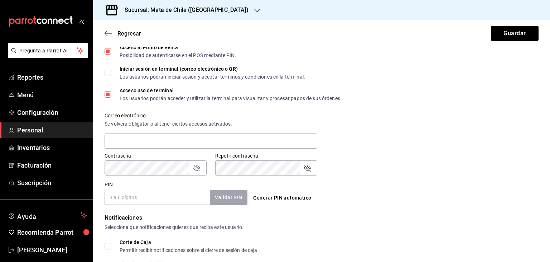
click at [170, 195] on input "PIN" at bounding box center [157, 197] width 105 height 15
type input "7103"
click at [232, 194] on button "Validar PIN" at bounding box center [228, 197] width 38 height 15
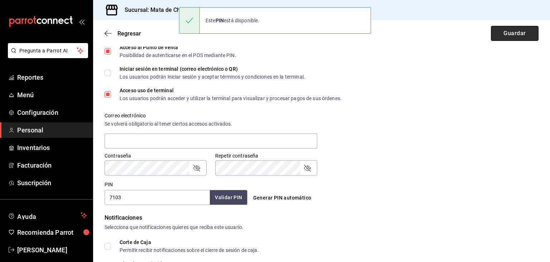
click at [507, 37] on button "Guardar" at bounding box center [515, 33] width 48 height 15
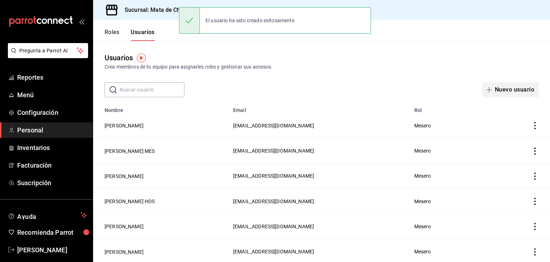
click at [491, 89] on button "Nuevo usuario" at bounding box center [510, 89] width 57 height 15
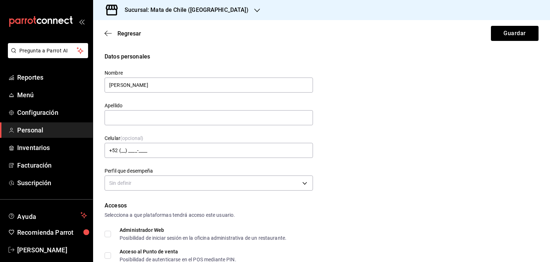
type input "[PERSON_NAME]"
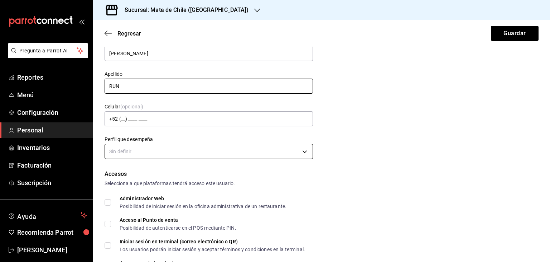
type input "RUN"
click at [192, 148] on body "Pregunta a Parrot AI Reportes Menú Configuración Personal Inventarios Facturaci…" at bounding box center [275, 131] width 550 height 262
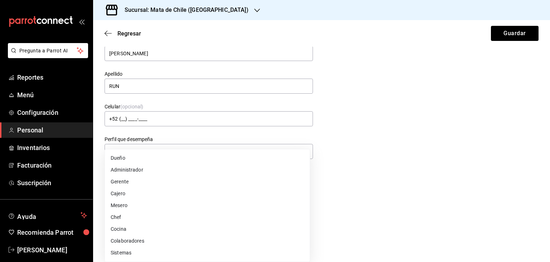
click at [158, 202] on li "Mesero" at bounding box center [207, 205] width 205 height 12
type input "WAITER"
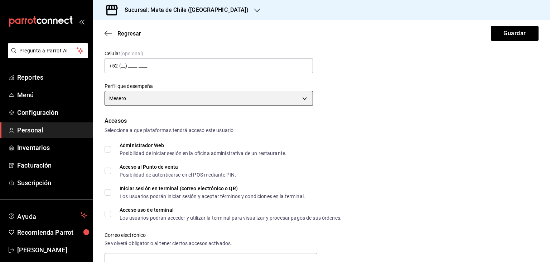
scroll to position [163, 0]
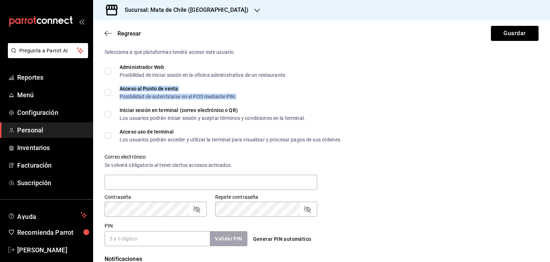
click at [124, 95] on div "Posibilidad de autenticarse en el POS mediante PIN." at bounding box center [178, 96] width 117 height 5
click at [109, 92] on input "Acceso al Punto de venta Posibilidad de autenticarse en el POS mediante PIN." at bounding box center [108, 92] width 6 height 6
checkbox input "true"
click at [114, 131] on span "Acceso uso de terminal Los usuarios podrán acceder y utilizar la terminal para …" at bounding box center [226, 135] width 231 height 13
click at [111, 132] on input "Acceso uso de terminal Los usuarios podrán acceder y utilizar la terminal para …" at bounding box center [108, 135] width 6 height 6
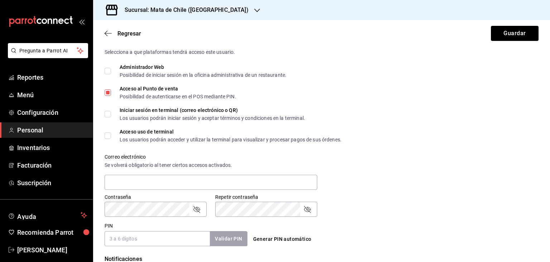
checkbox input "true"
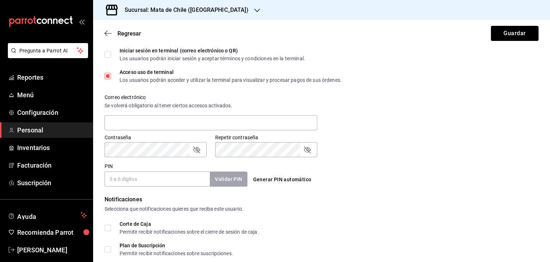
scroll to position [224, 0]
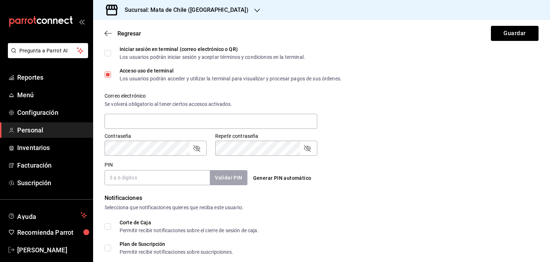
click at [125, 175] on input "PIN" at bounding box center [157, 177] width 105 height 15
type input "2514"
click at [212, 180] on button "Validar PIN" at bounding box center [228, 177] width 38 height 15
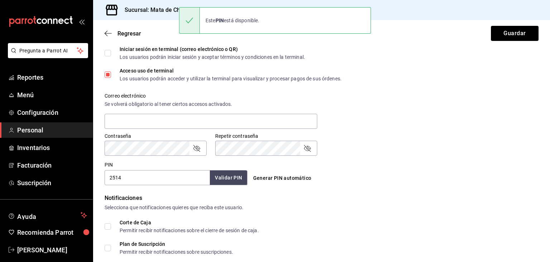
scroll to position [311, 0]
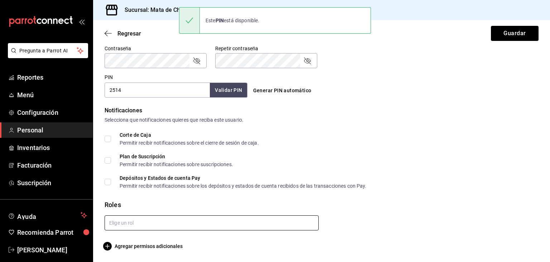
click at [187, 218] on input "text" at bounding box center [212, 222] width 214 height 15
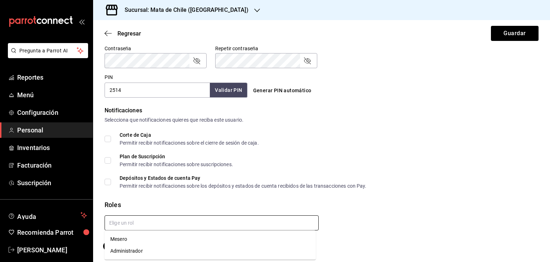
click at [151, 239] on li "Mesero" at bounding box center [210, 239] width 211 height 12
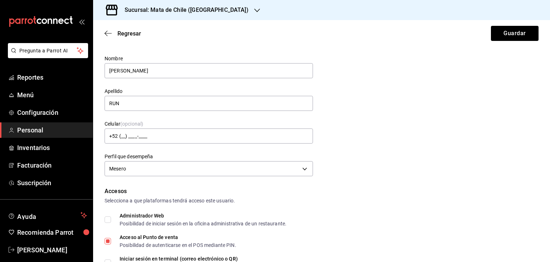
scroll to position [0, 0]
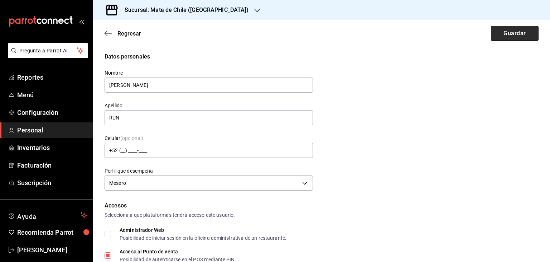
click at [498, 35] on button "Guardar" at bounding box center [515, 33] width 48 height 15
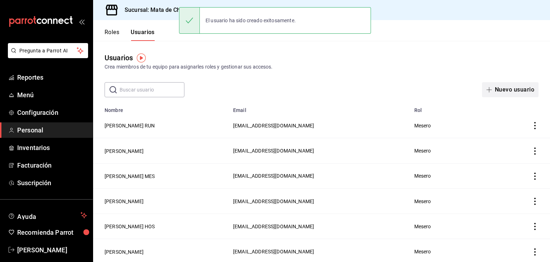
click at [487, 91] on icon "button" at bounding box center [490, 90] width 6 height 6
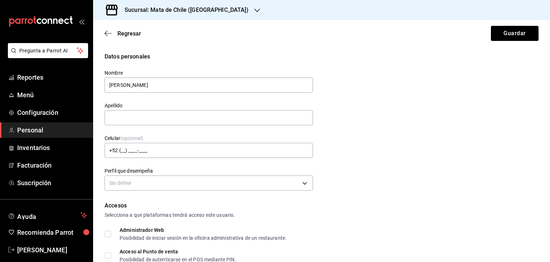
type input "[PERSON_NAME]"
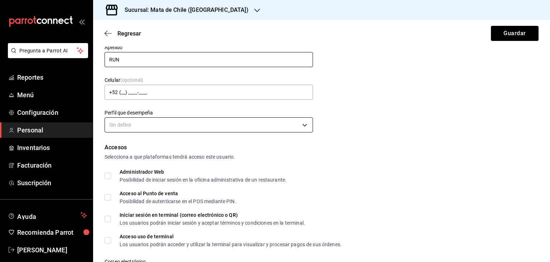
type input "RUN"
click at [217, 119] on body "Pregunta a Parrot AI Reportes Menú Configuración Personal Inventarios Facturaci…" at bounding box center [275, 131] width 550 height 262
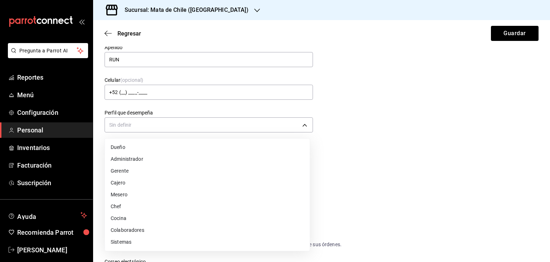
click at [143, 193] on li "Mesero" at bounding box center [207, 195] width 205 height 12
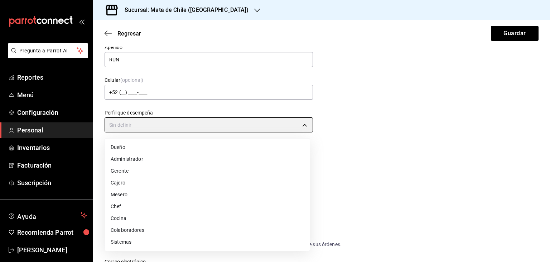
type input "WAITER"
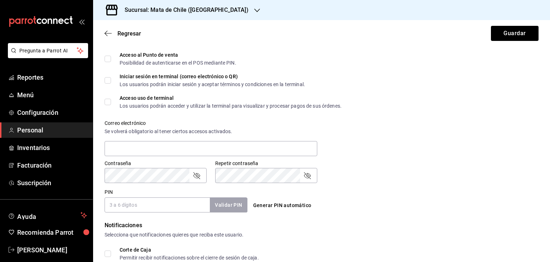
scroll to position [153, 0]
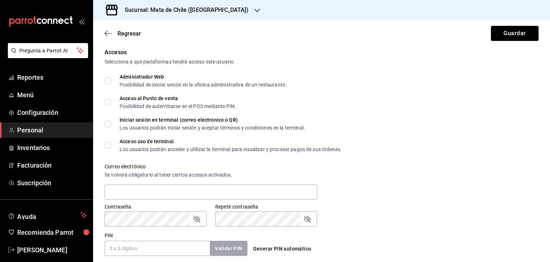
click at [110, 108] on label "Acceso al Punto de venta Posibilidad de autenticarse en el POS mediante PIN." at bounding box center [171, 102] width 132 height 13
click at [110, 105] on input "Acceso al Punto de venta Posibilidad de autenticarse en el POS mediante PIN." at bounding box center [108, 102] width 6 height 6
checkbox input "true"
click at [110, 141] on label "Acceso uso de terminal Los usuarios podrán acceder y utilizar la terminal para …" at bounding box center [223, 145] width 237 height 13
click at [110, 142] on input "Acceso uso de terminal Los usuarios podrán acceder y utilizar la terminal para …" at bounding box center [108, 145] width 6 height 6
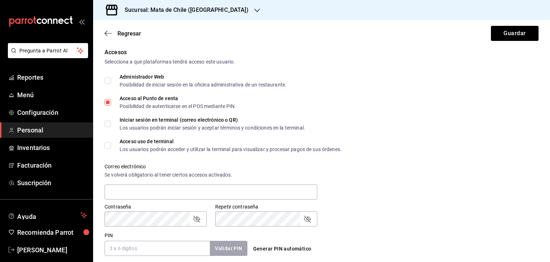
checkbox input "true"
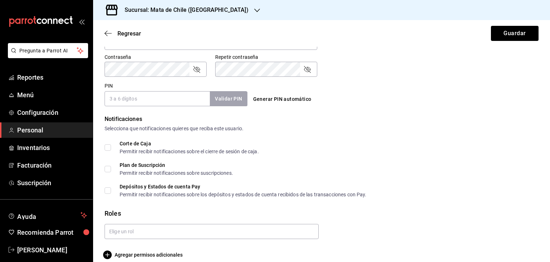
scroll to position [311, 0]
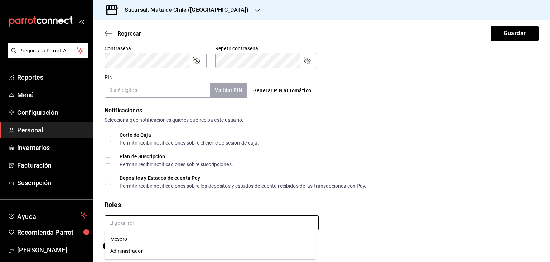
click at [128, 219] on input "text" at bounding box center [212, 222] width 214 height 15
click at [120, 235] on li "Mesero" at bounding box center [210, 239] width 211 height 12
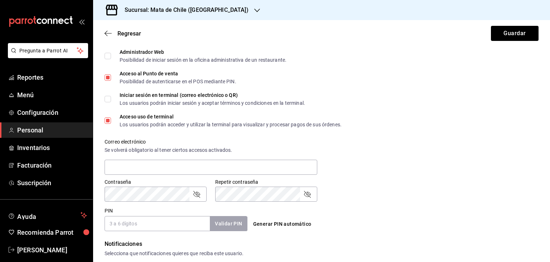
scroll to position [180, 0]
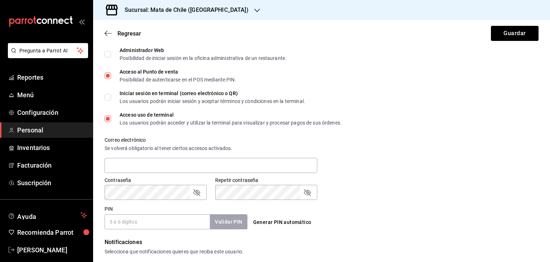
click at [151, 221] on input "PIN" at bounding box center [157, 221] width 105 height 15
type input "5627"
click at [224, 226] on button "Validar PIN" at bounding box center [228, 221] width 38 height 15
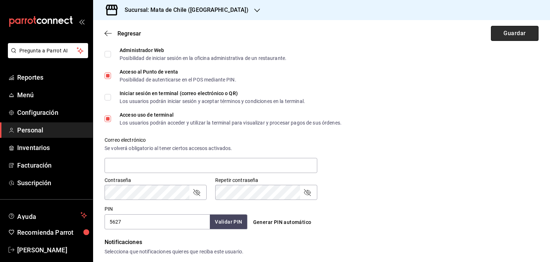
click at [504, 36] on button "Guardar" at bounding box center [515, 33] width 48 height 15
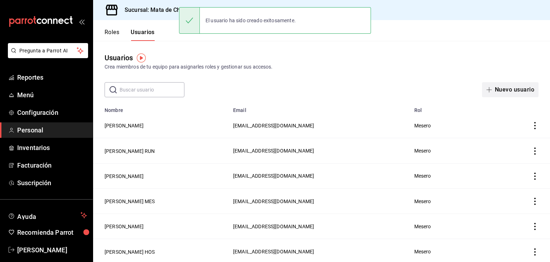
click at [488, 88] on span "button" at bounding box center [491, 90] width 9 height 6
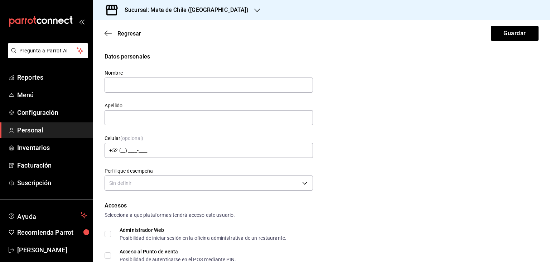
type input "a"
type input "[PERSON_NAME]"
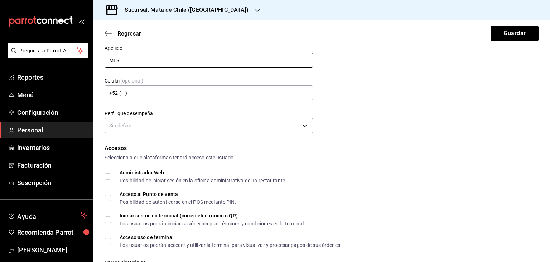
scroll to position [59, 0]
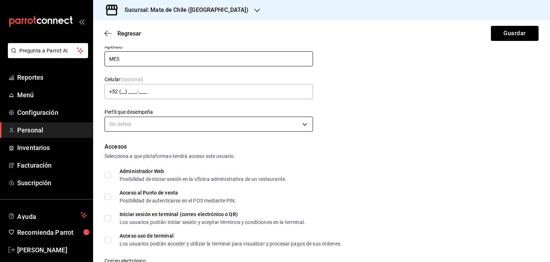
type input "MES"
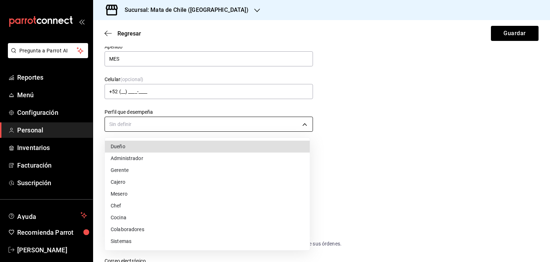
click at [180, 124] on body "Pregunta a Parrot AI Reportes Menú Configuración Personal Inventarios Facturaci…" at bounding box center [275, 131] width 550 height 262
click at [146, 189] on li "Mesero" at bounding box center [207, 194] width 205 height 12
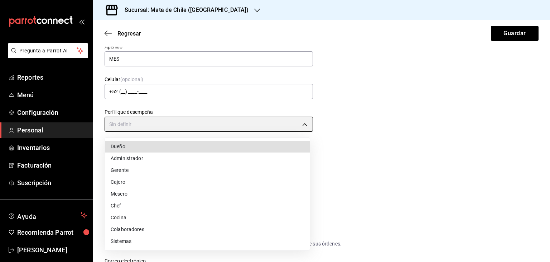
type input "WAITER"
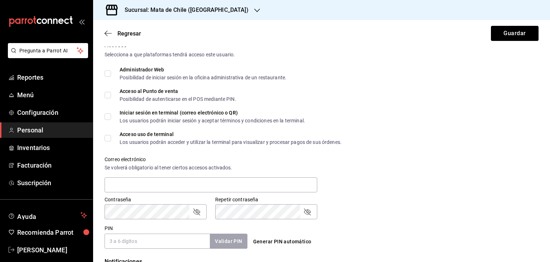
scroll to position [161, 0]
click at [110, 90] on label "Acceso al Punto de venta Posibilidad de autenticarse en el POS mediante PIN." at bounding box center [171, 94] width 132 height 13
click at [110, 91] on input "Acceso al Punto de venta Posibilidad de autenticarse en el POS mediante PIN." at bounding box center [108, 94] width 6 height 6
checkbox input "true"
click at [113, 138] on span "Acceso uso de terminal Los usuarios podrán acceder y utilizar la terminal para …" at bounding box center [226, 137] width 231 height 13
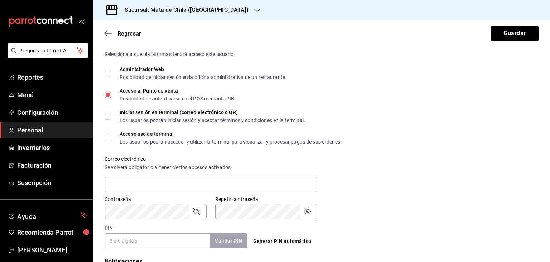
click at [111, 138] on input "Acceso uso de terminal Los usuarios podrán acceder y utilizar la terminal para …" at bounding box center [108, 137] width 6 height 6
checkbox input "true"
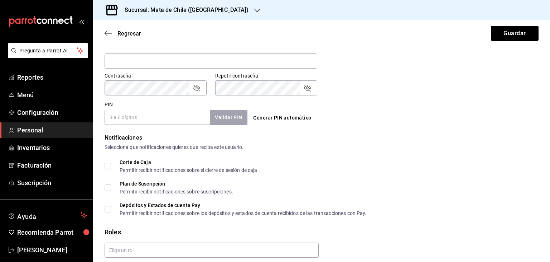
scroll to position [285, 0]
click at [129, 115] on input "PIN" at bounding box center [157, 116] width 105 height 15
click at [221, 115] on button "Validar PIN" at bounding box center [228, 116] width 38 height 15
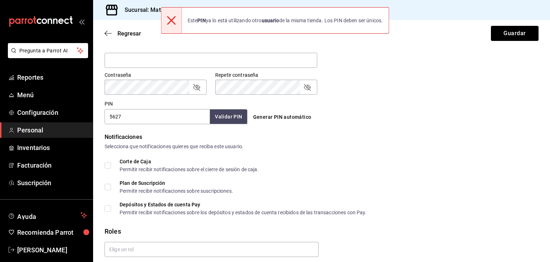
click at [143, 113] on input "5627" at bounding box center [157, 116] width 105 height 15
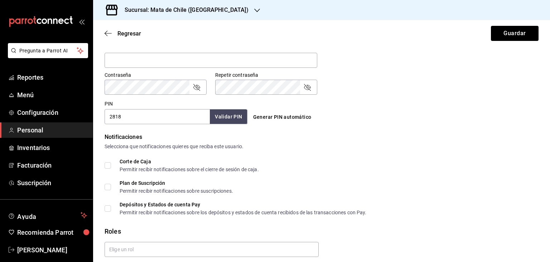
type input "2818"
click at [219, 119] on button "Validar PIN" at bounding box center [228, 116] width 38 height 15
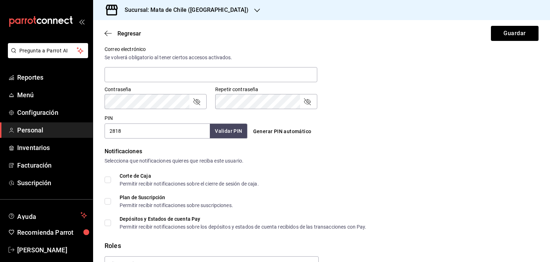
scroll to position [311, 0]
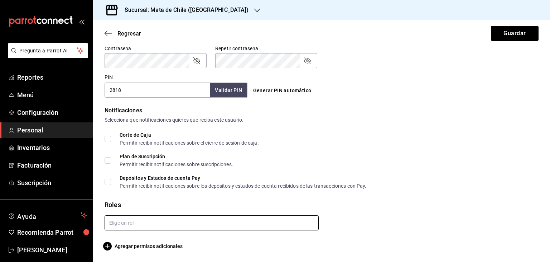
click at [209, 219] on input "text" at bounding box center [212, 222] width 214 height 15
click at [152, 241] on li "Mesero" at bounding box center [210, 239] width 211 height 12
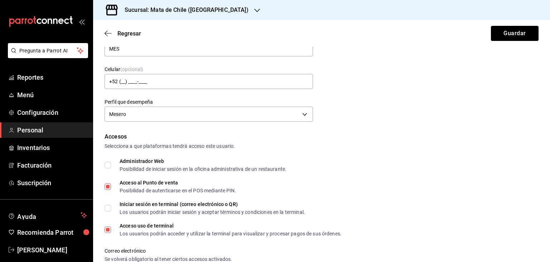
scroll to position [0, 0]
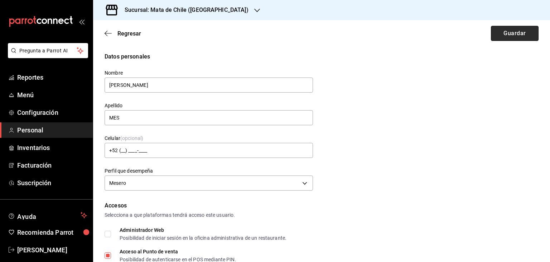
click at [513, 30] on button "Guardar" at bounding box center [515, 33] width 48 height 15
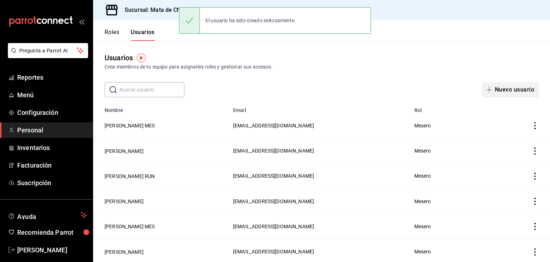
click at [493, 86] on button "Nuevo usuario" at bounding box center [510, 89] width 57 height 15
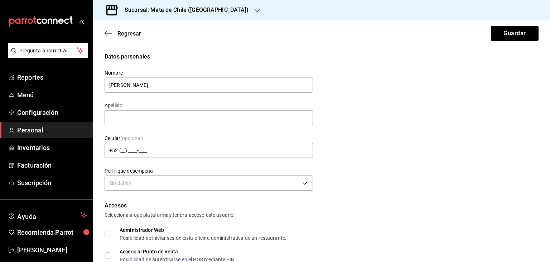
type input "[PERSON_NAME]"
type input "M"
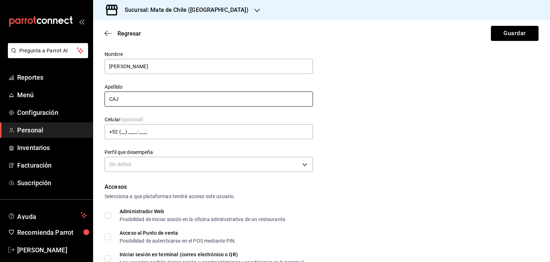
scroll to position [44, 0]
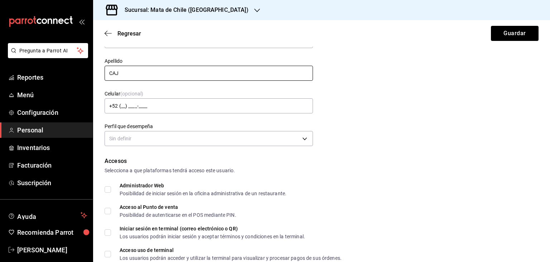
type input "CAJ"
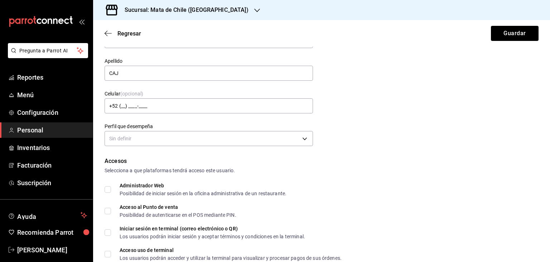
click at [224, 128] on div "Sin definir" at bounding box center [209, 137] width 209 height 19
click at [222, 132] on body "Pregunta a Parrot AI Reportes Menú Configuración Personal Inventarios Facturaci…" at bounding box center [275, 131] width 550 height 262
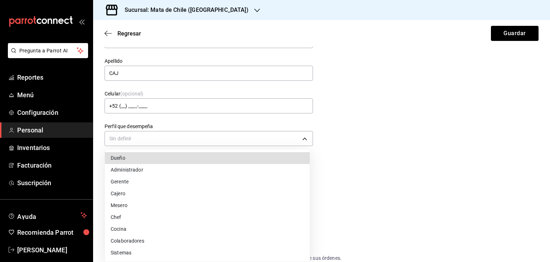
click at [133, 190] on li "Cajero" at bounding box center [207, 193] width 205 height 12
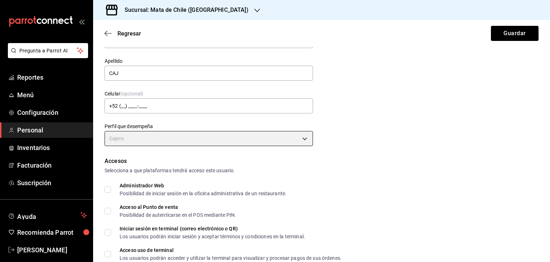
type input "CASHIER"
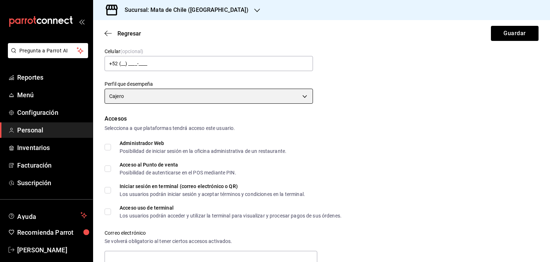
scroll to position [107, 0]
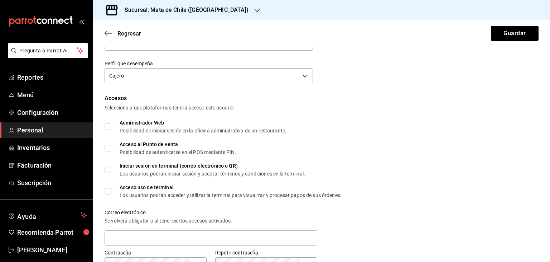
click at [106, 120] on label "Administrador Web Posibilidad de iniciar sesión en la oficina administrativa de…" at bounding box center [196, 126] width 182 height 13
click at [106, 123] on input "Administrador Web Posibilidad de iniciar sesión en la oficina administrativa de…" at bounding box center [108, 126] width 6 height 6
click at [106, 132] on label "Administrador Web Posibilidad de iniciar sesión en la oficina administrativa de…" at bounding box center [196, 126] width 182 height 13
click at [106, 130] on input "Administrador Web Posibilidad de iniciar sesión en la oficina administrativa de…" at bounding box center [108, 126] width 6 height 6
checkbox input "false"
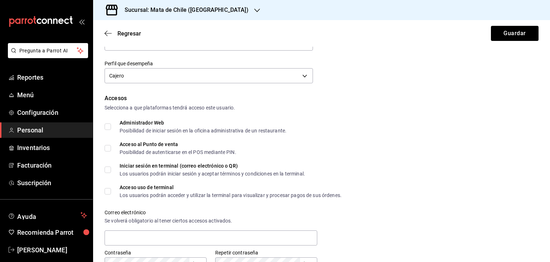
click at [107, 151] on input "Acceso al Punto de venta Posibilidad de autenticarse en el POS mediante PIN." at bounding box center [108, 148] width 6 height 6
checkbox input "true"
click at [104, 187] on div "Datos personales Nombre [PERSON_NAME] CAJ Celular (opcional) +52 (__) ____-____…" at bounding box center [321, 199] width 457 height 509
click at [104, 194] on div "Datos personales Nombre [PERSON_NAME] CAJ Celular (opcional) +52 (__) ____-____…" at bounding box center [321, 199] width 457 height 509
click at [108, 193] on input "Acceso uso de terminal Los usuarios podrán acceder y utilizar la terminal para …" at bounding box center [108, 191] width 6 height 6
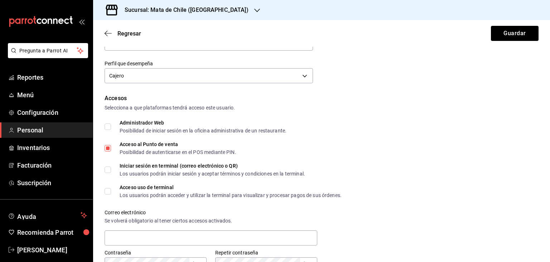
checkbox input "true"
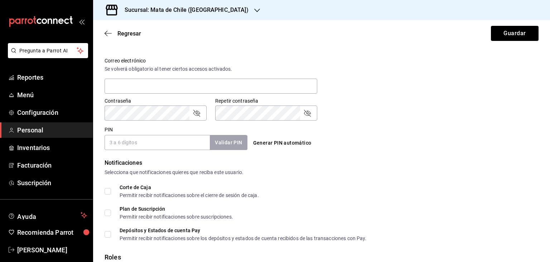
scroll to position [311, 0]
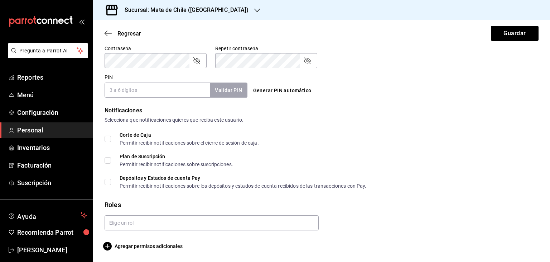
click at [163, 82] on div "PIN Validar PIN ​" at bounding box center [176, 86] width 143 height 24
click at [163, 87] on input "PIN" at bounding box center [157, 89] width 105 height 15
type input "2105"
click at [228, 88] on button "Validar PIN" at bounding box center [228, 89] width 38 height 15
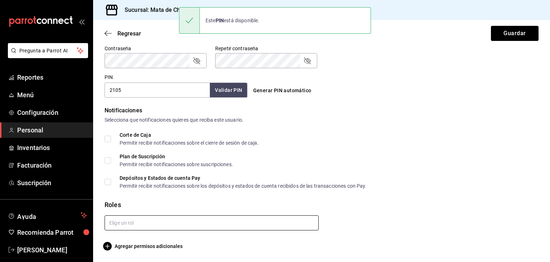
click at [130, 228] on input "text" at bounding box center [212, 222] width 214 height 15
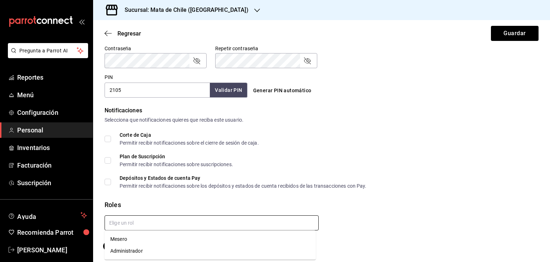
click at [126, 245] on li "Administrador" at bounding box center [210, 251] width 211 height 12
checkbox input "true"
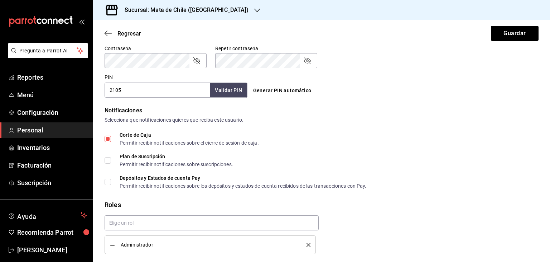
click at [303, 242] on div "Administrador" at bounding box center [210, 244] width 201 height 8
click at [307, 243] on icon "delete" at bounding box center [309, 245] width 4 height 4
click at [181, 220] on input "text" at bounding box center [212, 222] width 214 height 15
click at [155, 235] on li "Mesero" at bounding box center [210, 239] width 211 height 12
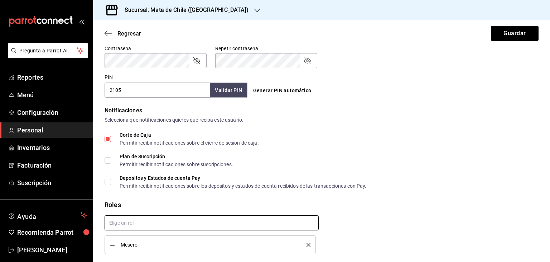
scroll to position [335, 0]
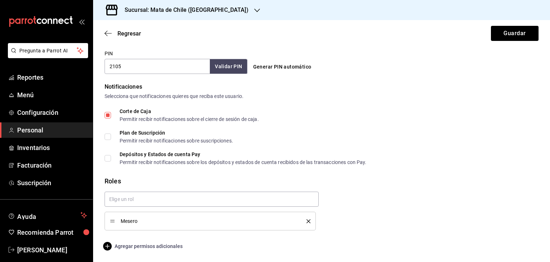
click at [137, 243] on span "Agregar permisos adicionales" at bounding box center [144, 246] width 78 height 9
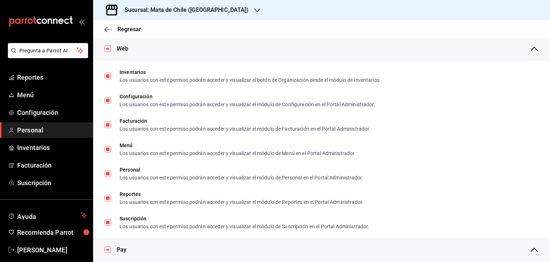
scroll to position [247, 0]
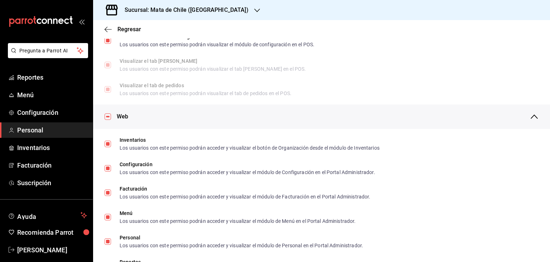
click at [109, 118] on input "checkbox" at bounding box center [108, 116] width 6 height 6
checkbox input "false"
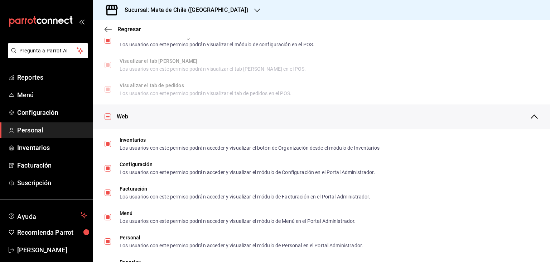
checkbox input "false"
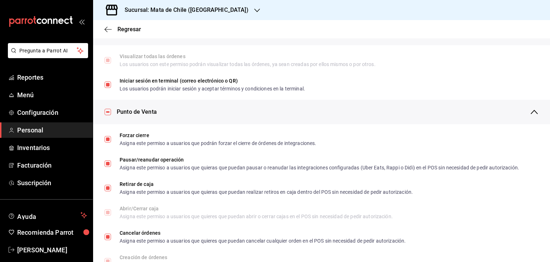
scroll to position [512, 0]
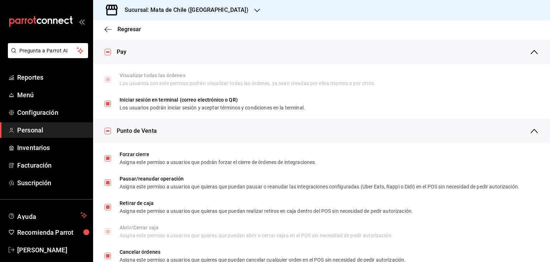
click at [110, 54] on input "checkbox" at bounding box center [108, 52] width 6 height 6
checkbox input "false"
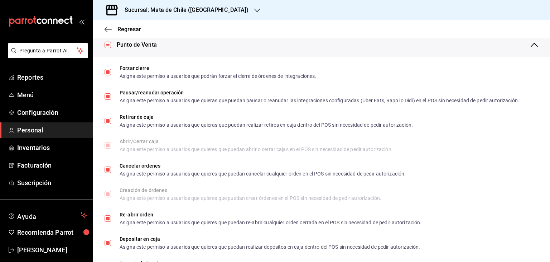
scroll to position [602, 0]
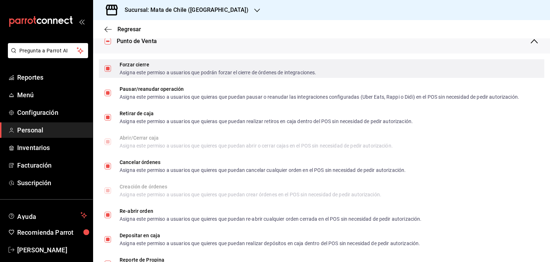
click at [106, 66] on input "Forzar cierre Asigna este permiso a usuarios que podrán forzar el cierre de órd…" at bounding box center [108, 68] width 6 height 6
checkbox input "false"
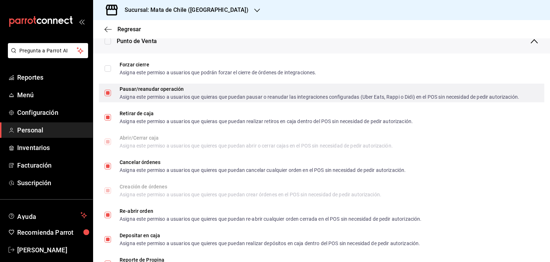
click at [109, 94] on input "Pausar/reanudar operación Asigna este permiso a usuarios que quieras que puedan…" at bounding box center [108, 93] width 6 height 6
checkbox input "false"
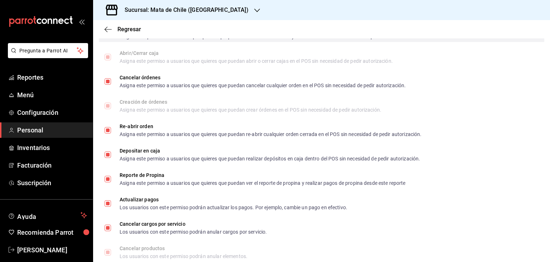
scroll to position [689, 0]
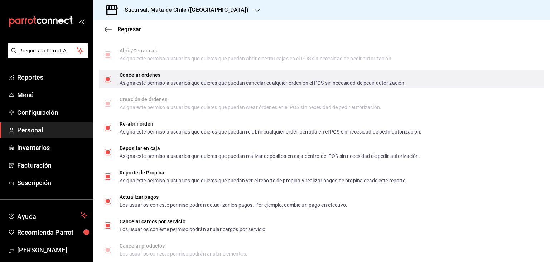
click at [110, 84] on label "Cancelar órdenes Asigna este permiso a usuarios que quieres que puedan cancelar…" at bounding box center [255, 78] width 301 height 13
click at [110, 82] on input "Cancelar órdenes Asigna este permiso a usuarios que quieres que puedan cancelar…" at bounding box center [108, 79] width 6 height 6
click at [109, 75] on label "Cancelar órdenes Asigna este permiso a usuarios que quieres que puedan cancelar…" at bounding box center [255, 78] width 301 height 13
click at [109, 76] on input "Cancelar órdenes Asigna este permiso a usuarios que quieres que puedan cancelar…" at bounding box center [108, 79] width 6 height 6
click at [109, 84] on label "Cancelar órdenes Asigna este permiso a usuarios que quieres que puedan cancelar…" at bounding box center [255, 78] width 301 height 13
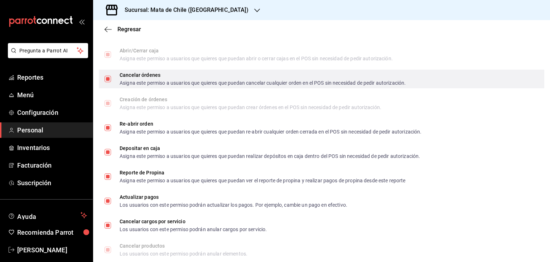
click at [109, 82] on input "Cancelar órdenes Asigna este permiso a usuarios que quieres que puedan cancelar…" at bounding box center [108, 79] width 6 height 6
click at [108, 82] on label "Cancelar órdenes Asigna este permiso a usuarios que quieres que puedan cancelar…" at bounding box center [255, 78] width 301 height 13
click at [108, 82] on input "Cancelar órdenes Asigna este permiso a usuarios que quieres que puedan cancelar…" at bounding box center [108, 79] width 6 height 6
click at [105, 73] on label "Cancelar órdenes Asigna este permiso a usuarios que quieres que puedan cancelar…" at bounding box center [255, 78] width 301 height 13
click at [105, 76] on input "Cancelar órdenes Asigna este permiso a usuarios que quieres que puedan cancelar…" at bounding box center [108, 79] width 6 height 6
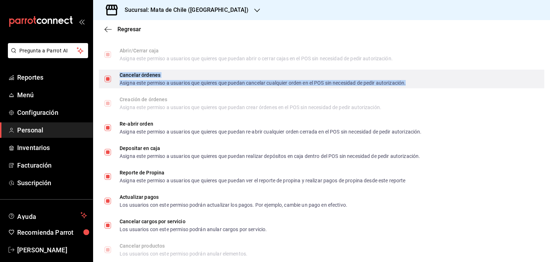
click at [152, 75] on div "Cancelar órdenes" at bounding box center [263, 74] width 286 height 5
checkbox input "false"
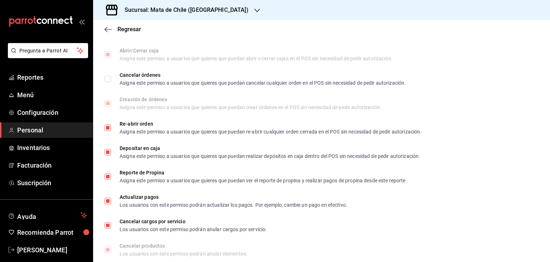
click at [97, 92] on li "Creación de órdenes Asigna este permiso a usuarios que quieres que puedan crear…" at bounding box center [321, 103] width 457 height 24
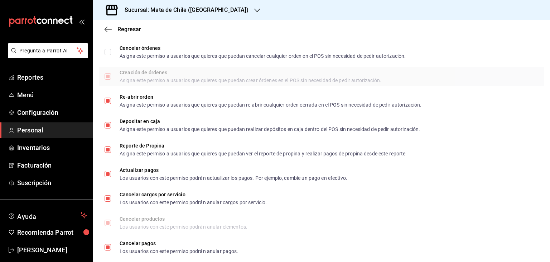
scroll to position [717, 0]
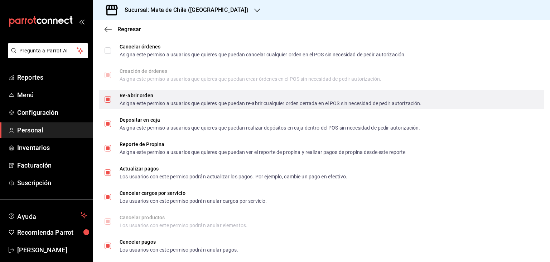
click at [108, 97] on input "Re-abrir orden Asigna este permiso a usuarios que quieres que puedan re-abrir c…" at bounding box center [108, 99] width 6 height 6
checkbox input "false"
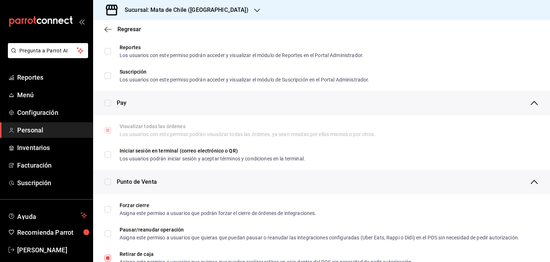
scroll to position [504, 0]
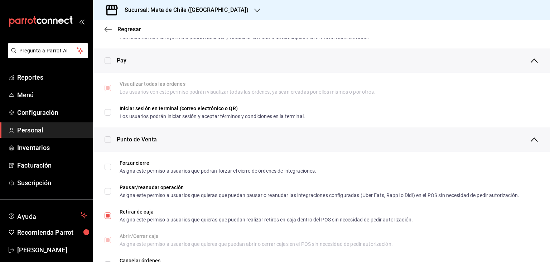
click at [107, 143] on div "Punto de Venta" at bounding box center [321, 139] width 457 height 24
click at [107, 140] on input "checkbox" at bounding box center [108, 139] width 6 height 6
checkbox input "true"
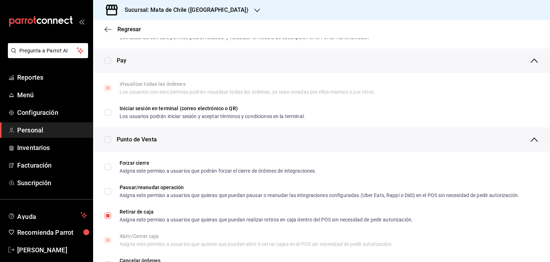
checkbox input "true"
click at [107, 140] on input "checkbox" at bounding box center [108, 139] width 6 height 6
checkbox input "false"
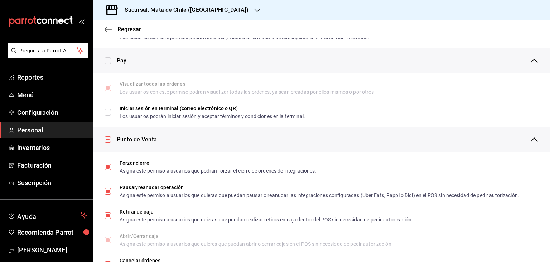
checkbox input "false"
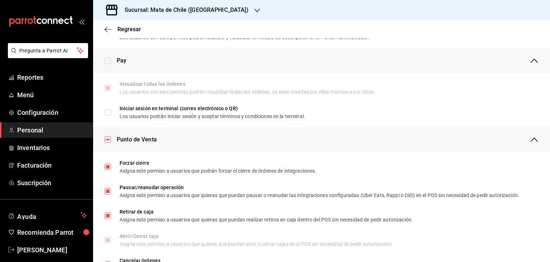
checkbox input "false"
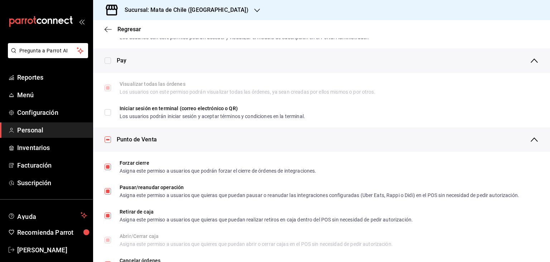
checkbox input "false"
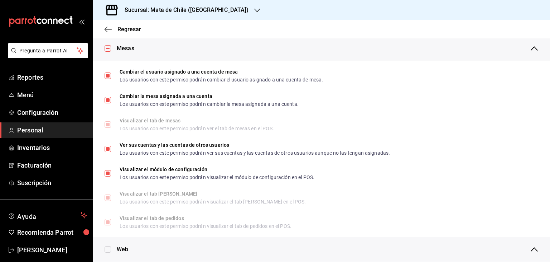
scroll to position [114, 0]
click at [110, 51] on input "checkbox" at bounding box center [108, 49] width 6 height 6
checkbox input "false"
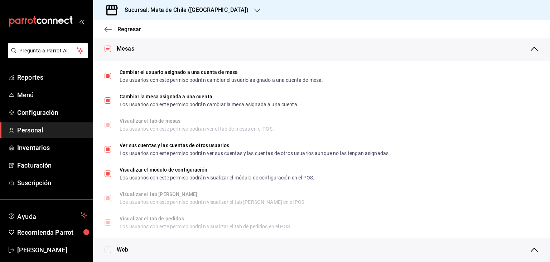
checkbox input "false"
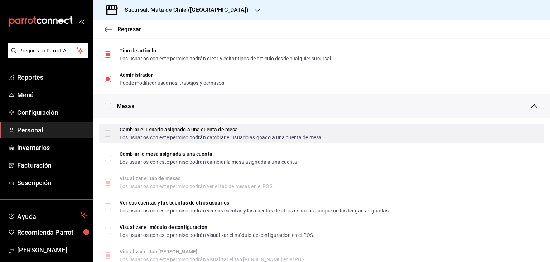
scroll to position [57, 0]
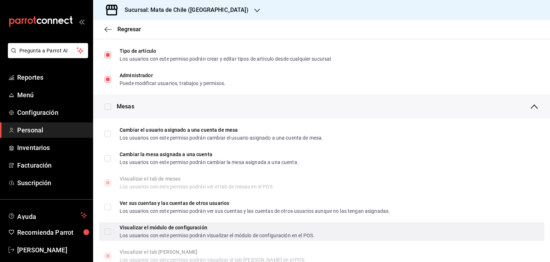
click at [113, 235] on span "Visualizar el módulo de configuración Los usuarios con este permiso podrán visu…" at bounding box center [213, 231] width 204 height 13
click at [111, 234] on input "Visualizar el módulo de configuración Los usuarios con este permiso podrán visu…" at bounding box center [108, 231] width 6 height 6
click at [109, 230] on input "Visualizar el módulo de configuración Los usuarios con este permiso podrán visu…" at bounding box center [108, 231] width 6 height 6
checkbox input "true"
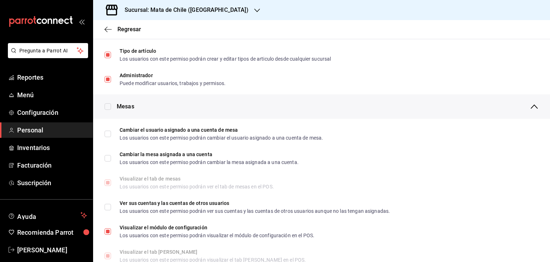
scroll to position [0, 0]
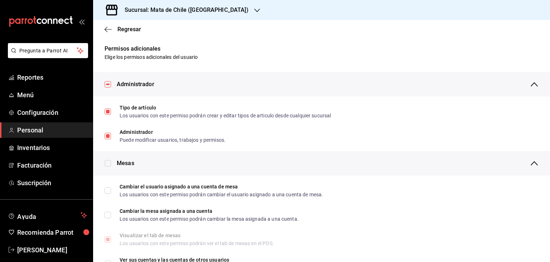
click at [107, 86] on input "checkbox" at bounding box center [108, 84] width 6 height 6
checkbox input "false"
click at [108, 33] on div "Regresar" at bounding box center [321, 29] width 457 height 18
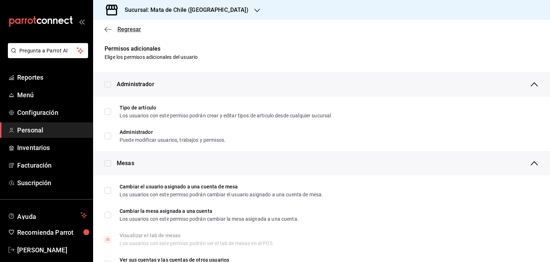
click at [108, 30] on icon "button" at bounding box center [108, 29] width 7 height 6
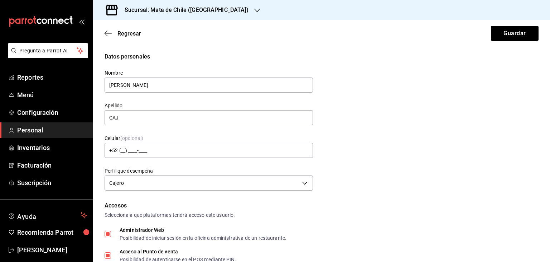
click at [491, 41] on div "Regresar Guardar" at bounding box center [321, 33] width 457 height 27
click at [497, 31] on button "Guardar" at bounding box center [515, 33] width 48 height 15
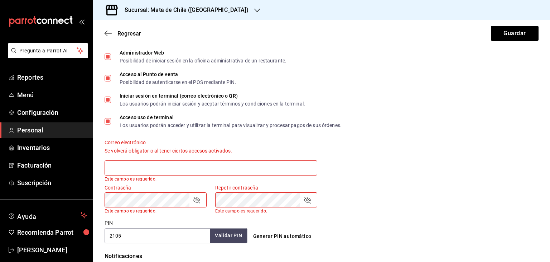
scroll to position [152, 0]
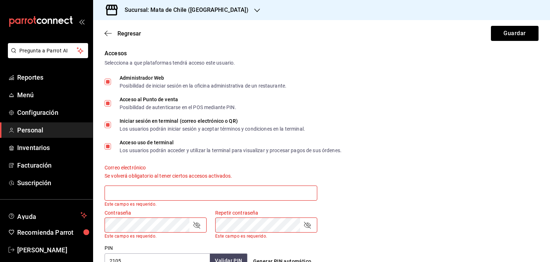
click at [112, 82] on span "Administrador Web Posibilidad de iniciar sesión en la oficina administrativa de…" at bounding box center [199, 81] width 176 height 13
click at [111, 82] on input "Administrador Web Posibilidad de iniciar sesión en la oficina administrativa de…" at bounding box center [108, 81] width 6 height 6
checkbox input "false"
click at [109, 125] on input "Iniciar sesión en terminal (correo electrónico o QR) Los usuarios podrán inicia…" at bounding box center [108, 124] width 6 height 6
checkbox input "false"
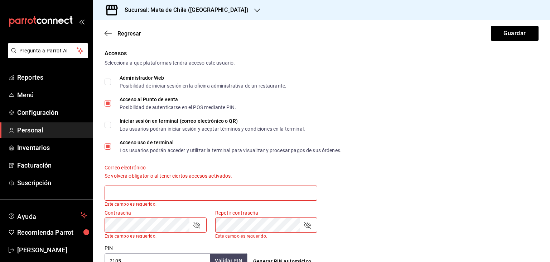
click at [499, 42] on div "Regresar Guardar" at bounding box center [321, 33] width 457 height 27
click at [494, 39] on button "Guardar" at bounding box center [515, 33] width 48 height 15
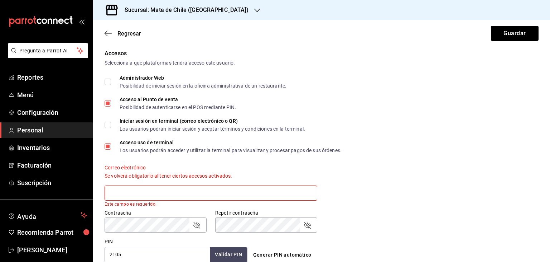
scroll to position [191, 0]
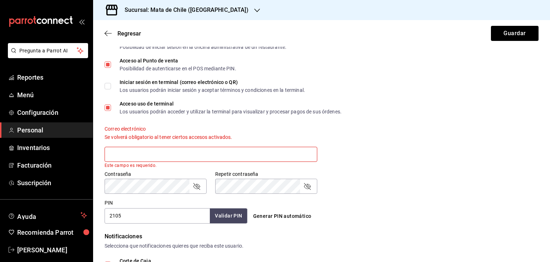
click at [348, 122] on div "Correo electrónico Se volverá obligatorio al tener ciertos accesos activados. E…" at bounding box center [317, 142] width 443 height 51
click at [502, 38] on button "Guardar" at bounding box center [515, 33] width 48 height 15
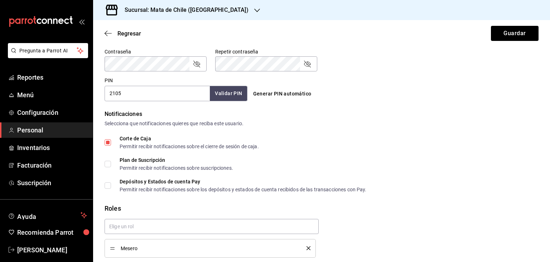
scroll to position [340, 0]
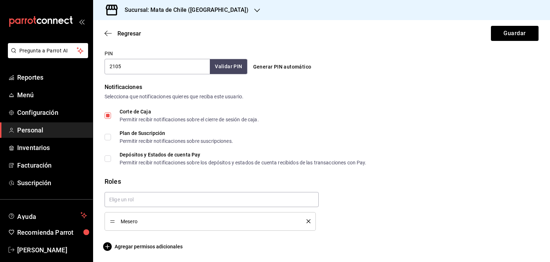
click at [110, 122] on div "Corte de Caja Permitir recibir notificaciones sobre el cierre de sesión de caja…" at bounding box center [322, 137] width 434 height 56
click at [109, 119] on label "Corte de Caja Permitir recibir notificaciones sobre el cierre de sesión de caja." at bounding box center [182, 115] width 154 height 13
click at [109, 119] on input "Corte de Caja Permitir recibir notificaciones sobre el cierre de sesión de caja." at bounding box center [108, 115] width 6 height 6
checkbox input "false"
click at [505, 31] on button "Guardar" at bounding box center [515, 33] width 48 height 15
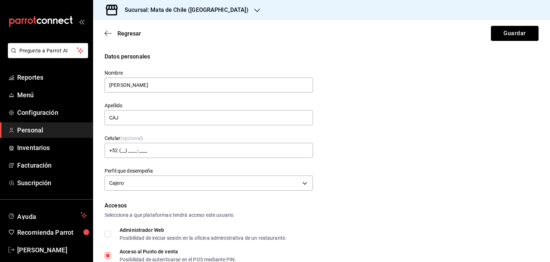
scroll to position [335, 0]
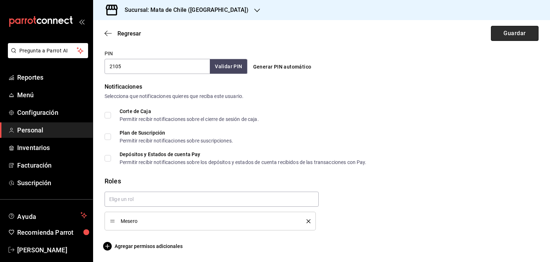
click at [499, 32] on button "Guardar" at bounding box center [515, 33] width 48 height 15
click at [109, 30] on icon "button" at bounding box center [108, 33] width 7 height 6
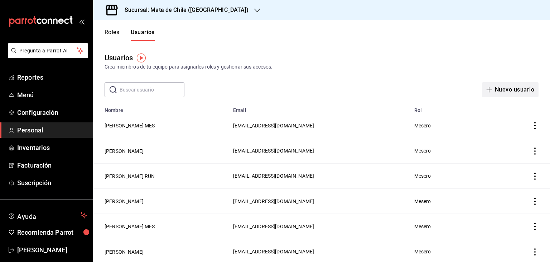
click at [497, 82] on button "Nuevo usuario" at bounding box center [510, 89] width 57 height 15
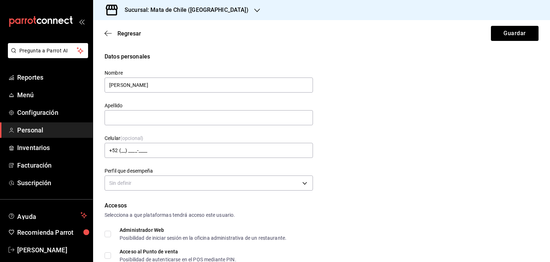
type input "[PERSON_NAME]"
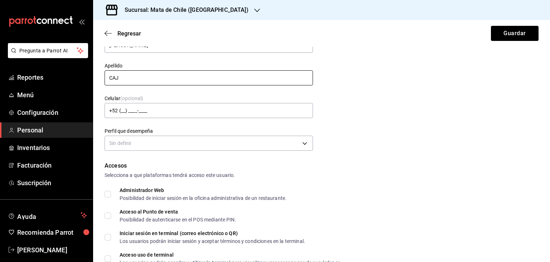
scroll to position [40, 0]
type input "CAJ"
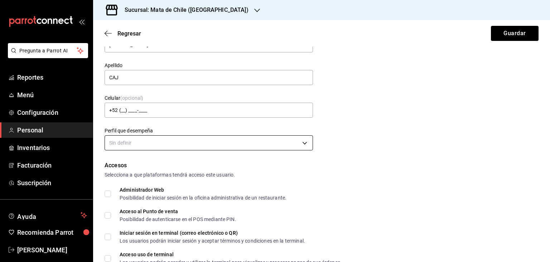
click at [154, 146] on body "Pregunta a Parrot AI Reportes Menú Configuración Personal Inventarios Facturaci…" at bounding box center [275, 131] width 550 height 262
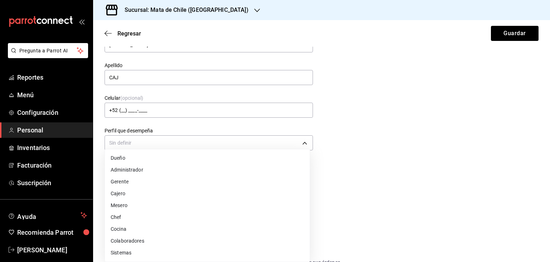
click at [134, 202] on ul "Dueño Administrador Gerente Cajero Mesero Chef Cocina Colaboradores Sistemas" at bounding box center [207, 205] width 205 height 112
click at [110, 189] on li "Cajero" at bounding box center [207, 193] width 205 height 12
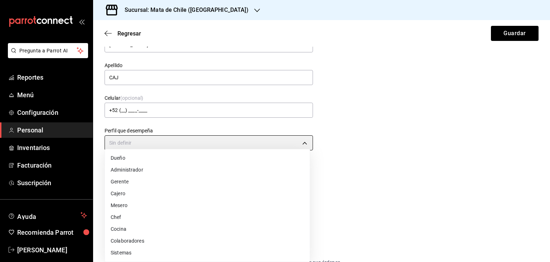
type input "CASHIER"
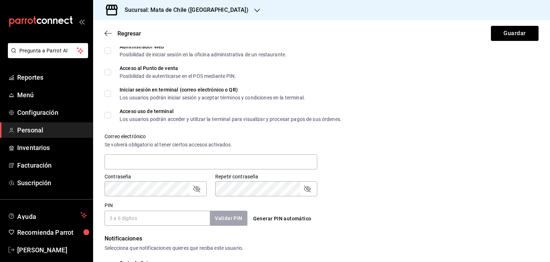
scroll to position [268, 0]
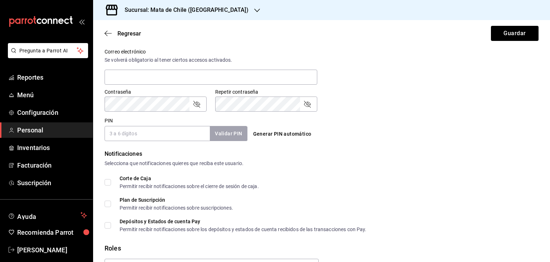
click at [133, 129] on input "PIN" at bounding box center [157, 133] width 105 height 15
type input "2105"
click at [234, 127] on button "Validar PIN" at bounding box center [228, 133] width 38 height 15
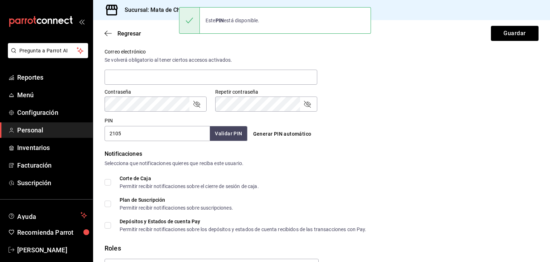
scroll to position [311, 0]
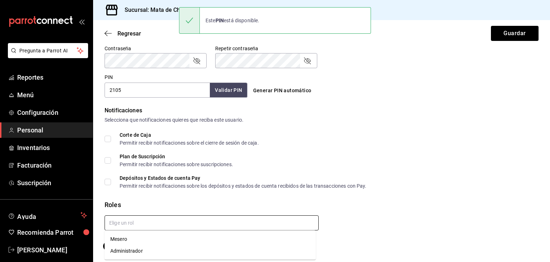
click at [124, 220] on input "text" at bounding box center [212, 222] width 214 height 15
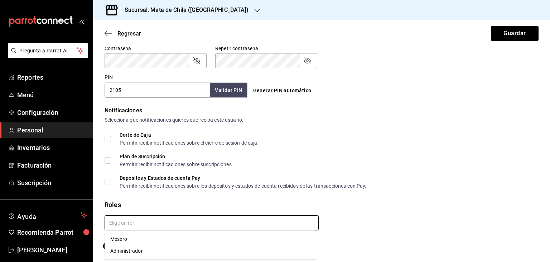
click at [129, 240] on li "Mesero" at bounding box center [210, 239] width 211 height 12
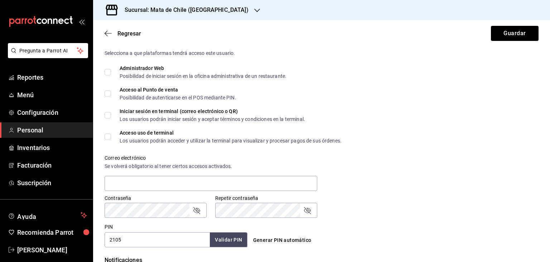
checkbox input "true"
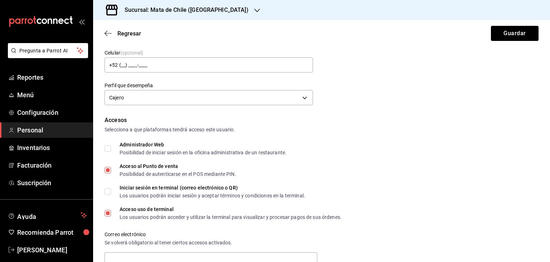
scroll to position [0, 0]
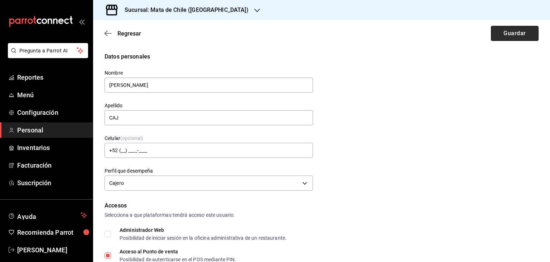
click at [518, 37] on button "Guardar" at bounding box center [515, 33] width 48 height 15
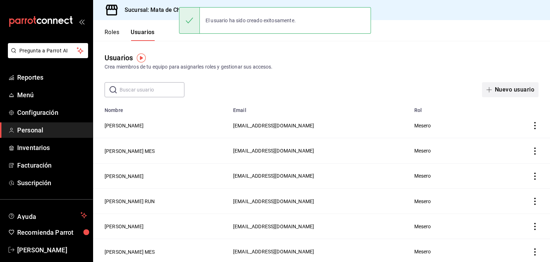
click at [487, 86] on button "Nuevo usuario" at bounding box center [510, 89] width 57 height 15
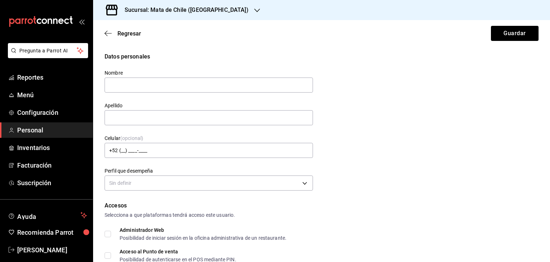
type input "p"
type input "Pau"
click at [302, 118] on input "text" at bounding box center [209, 117] width 209 height 15
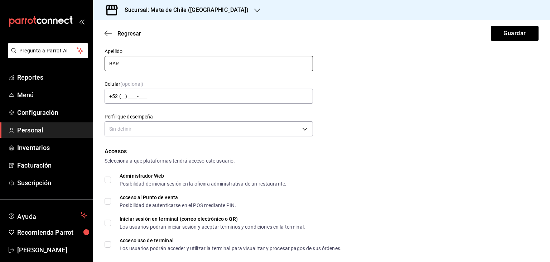
scroll to position [54, 0]
type input "BAR"
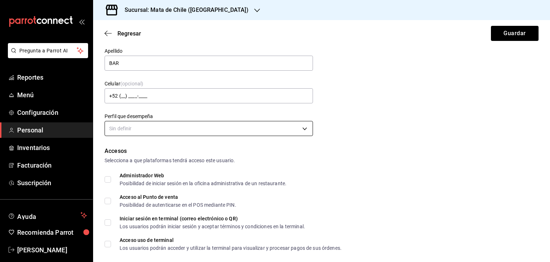
click at [237, 124] on body "Pregunta a Parrot AI Reportes Menú Configuración Personal Inventarios Facturaci…" at bounding box center [275, 131] width 550 height 262
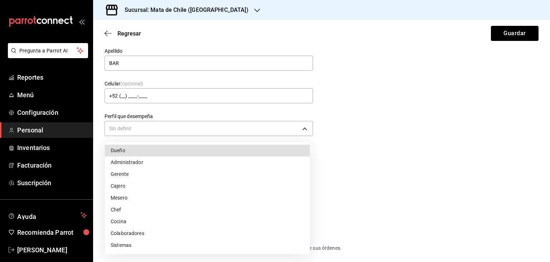
click at [147, 196] on li "Mesero" at bounding box center [207, 198] width 205 height 12
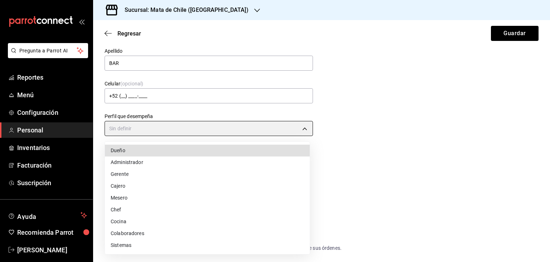
type input "WAITER"
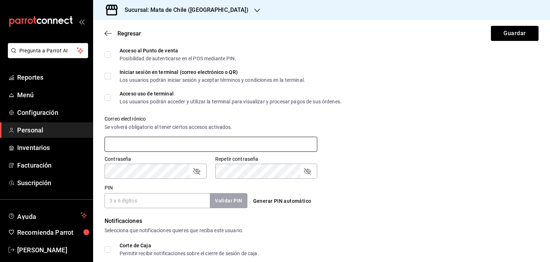
scroll to position [247, 0]
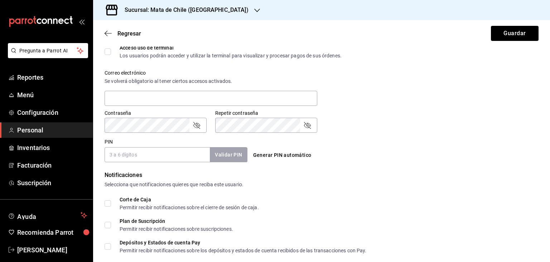
click at [171, 161] on input "PIN" at bounding box center [157, 154] width 105 height 15
type input "1405"
click at [235, 151] on button "Validar PIN" at bounding box center [228, 154] width 38 height 15
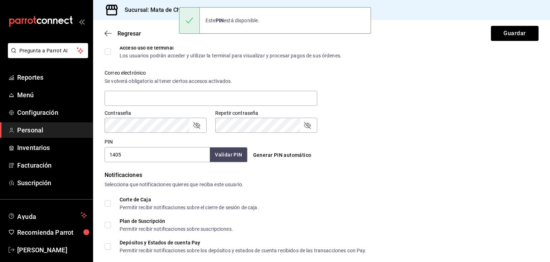
scroll to position [311, 0]
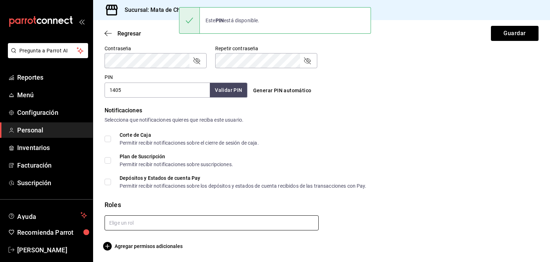
click at [158, 228] on input "text" at bounding box center [212, 222] width 214 height 15
click at [146, 252] on li "Administrador" at bounding box center [210, 251] width 211 height 12
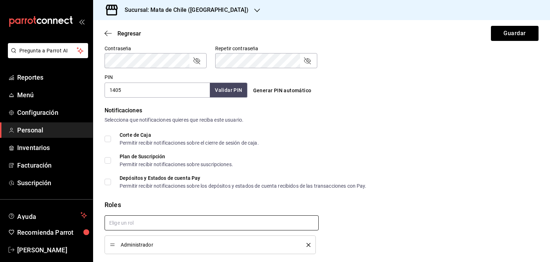
scroll to position [335, 0]
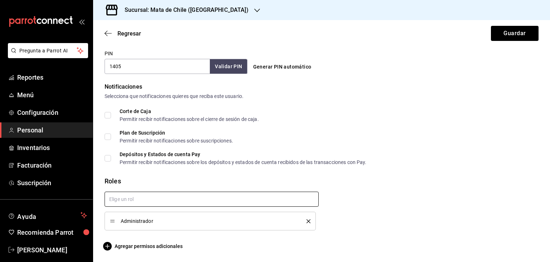
checkbox input "true"
click at [111, 116] on span "Corte de Caja Permitir recibir notificaciones sobre el cierre de sesión de caja." at bounding box center [185, 115] width 148 height 13
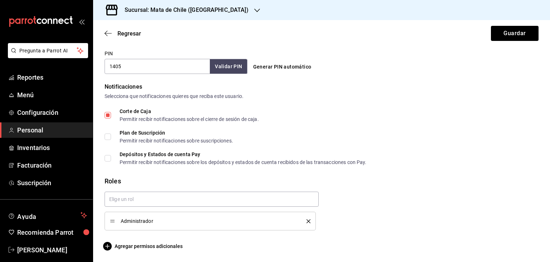
click at [111, 116] on input "Corte de Caja Permitir recibir notificaciones sobre el cierre de sesión de caja." at bounding box center [108, 115] width 6 height 6
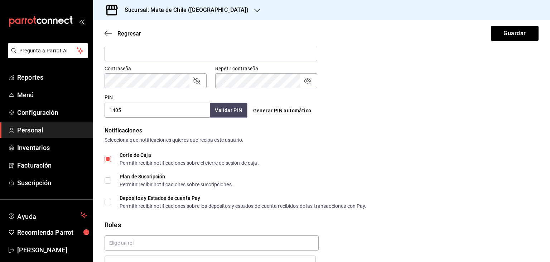
scroll to position [290, 0]
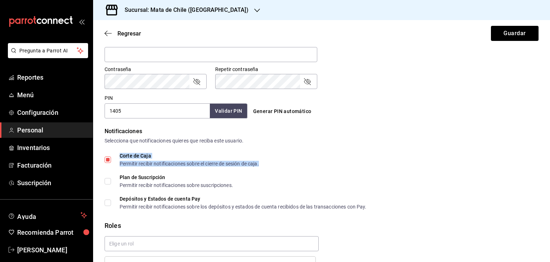
click at [148, 154] on div "Corte de Caja" at bounding box center [189, 155] width 139 height 5
click at [133, 156] on div "Corte de Caja" at bounding box center [189, 155] width 139 height 5
click at [111, 156] on input "Corte de Caja Permitir recibir notificaciones sobre el cierre de sesión de caja." at bounding box center [108, 159] width 6 height 6
click at [116, 158] on span "Corte de Caja Permitir recibir notificaciones sobre el cierre de sesión de caja." at bounding box center [185, 159] width 148 height 13
click at [111, 158] on input "Corte de Caja Permitir recibir notificaciones sobre el cierre de sesión de caja." at bounding box center [108, 159] width 6 height 6
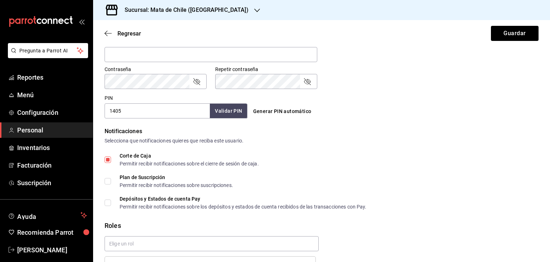
click at [97, 157] on div "Datos personales Nombre Pau Apellido BAR Celular (opcional) +52 (__) ____-____ …" at bounding box center [321, 28] width 457 height 533
click at [101, 158] on div "Datos personales Nombre Pau Apellido BAR Celular (opcional) +52 (__) ____-____ …" at bounding box center [321, 28] width 457 height 533
click at [108, 159] on input "Corte de Caja Permitir recibir notificaciones sobre el cierre de sesión de caja." at bounding box center [108, 159] width 6 height 6
checkbox input "true"
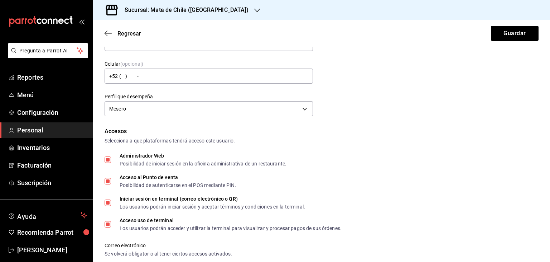
scroll to position [74, 0]
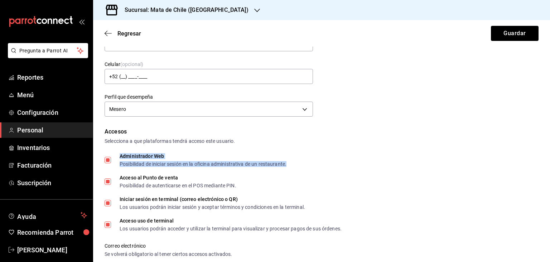
click at [156, 161] on div "Posibilidad de iniciar sesión en la oficina administrativa de un restaurante." at bounding box center [203, 163] width 167 height 5
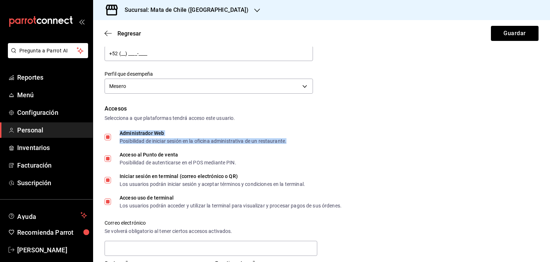
click at [115, 141] on span "Administrador Web Posibilidad de iniciar sesión en la oficina administrativa de…" at bounding box center [199, 136] width 176 height 13
click at [111, 140] on input "Administrador Web Posibilidad de iniciar sesión en la oficina administrativa de…" at bounding box center [108, 137] width 6 height 6
checkbox input "false"
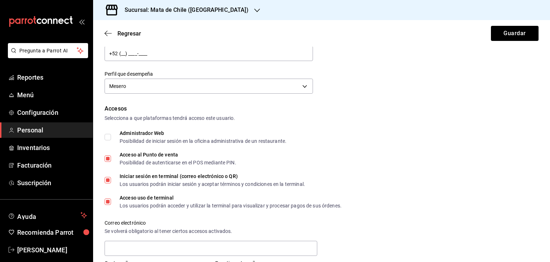
click at [107, 182] on input "Iniciar sesión en terminal (correo electrónico o QR) Los usuarios podrán inicia…" at bounding box center [108, 180] width 6 height 6
checkbox input "false"
click at [509, 35] on button "Guardar" at bounding box center [515, 33] width 48 height 15
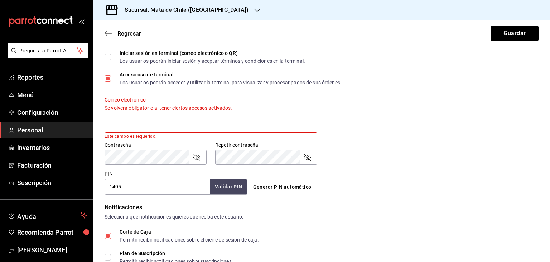
scroll to position [220, 0]
click at [188, 128] on input "text" at bounding box center [211, 124] width 213 height 15
click at [391, 131] on div "Correo electrónico Se volverá obligatorio al tener ciertos accesos activados. E…" at bounding box center [317, 112] width 443 height 51
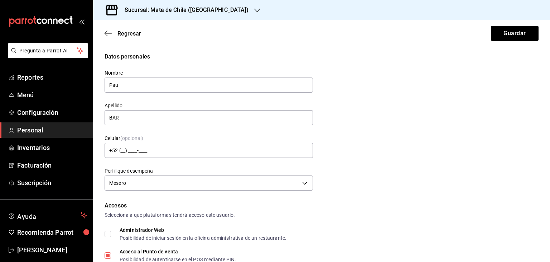
scroll to position [0, 0]
click at [132, 36] on span "Regresar" at bounding box center [130, 33] width 24 height 7
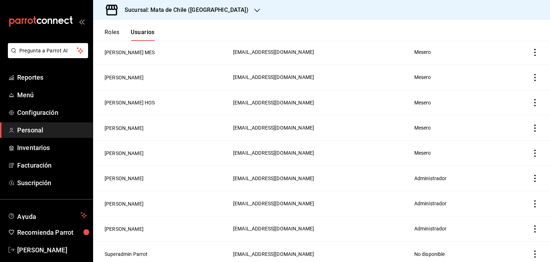
scroll to position [229, 0]
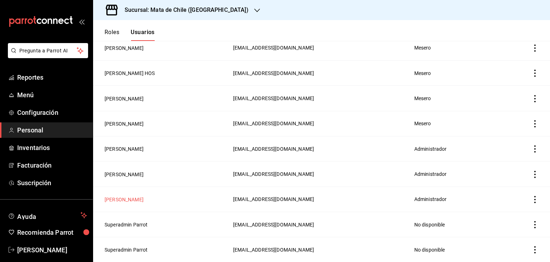
click at [144, 200] on button "[PERSON_NAME]" at bounding box center [124, 199] width 39 height 7
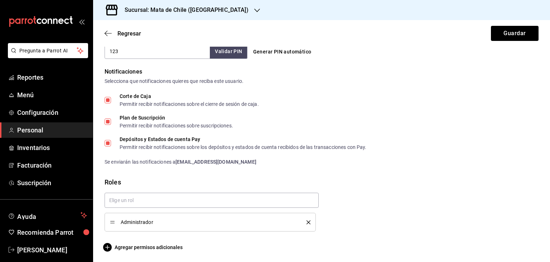
scroll to position [351, 0]
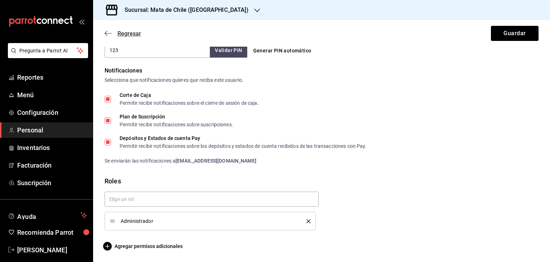
click at [105, 31] on icon "button" at bounding box center [108, 33] width 7 height 6
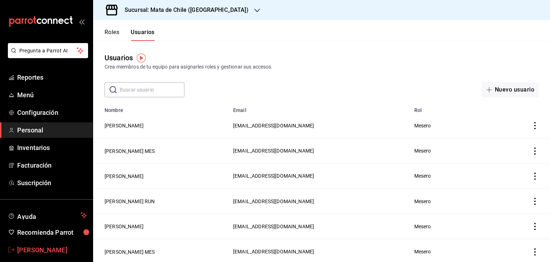
click at [33, 245] on span "[PERSON_NAME]" at bounding box center [52, 250] width 70 height 10
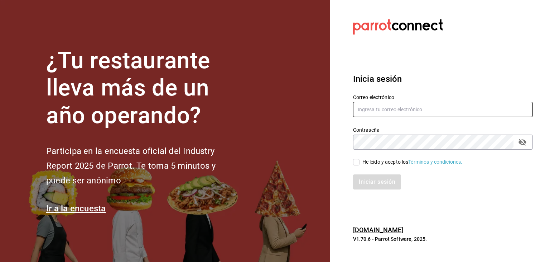
type input "[EMAIL_ADDRESS][DOMAIN_NAME]"
click at [387, 107] on input "[EMAIL_ADDRESS][DOMAIN_NAME]" at bounding box center [443, 109] width 180 height 15
click at [521, 143] on icon "passwordField" at bounding box center [523, 142] width 8 height 7
click at [350, 136] on div "Contraseña Contraseña" at bounding box center [439, 134] width 189 height 32
click at [364, 113] on input "[EMAIL_ADDRESS][DOMAIN_NAME]" at bounding box center [443, 109] width 180 height 15
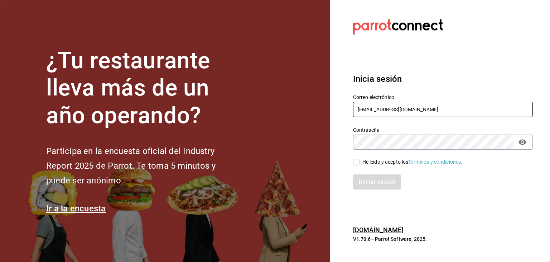
click at [364, 113] on input "[EMAIL_ADDRESS][DOMAIN_NAME]" at bounding box center [443, 109] width 180 height 15
click at [355, 168] on div "Iniciar sesión" at bounding box center [439, 178] width 189 height 24
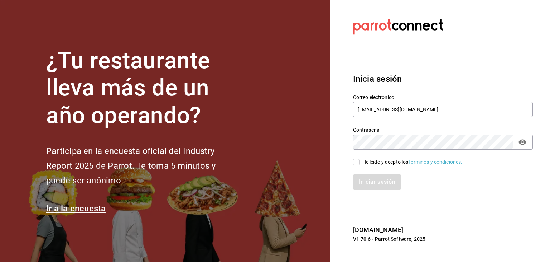
click at [355, 166] on div "Iniciar sesión" at bounding box center [439, 178] width 189 height 24
click at [356, 162] on input "He leído y acepto los Términos y condiciones." at bounding box center [356, 162] width 6 height 6
checkbox input "true"
click at [366, 186] on button "Iniciar sesión" at bounding box center [377, 181] width 49 height 15
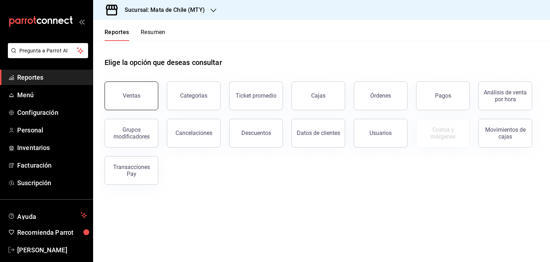
click at [147, 86] on button "Ventas" at bounding box center [132, 95] width 54 height 29
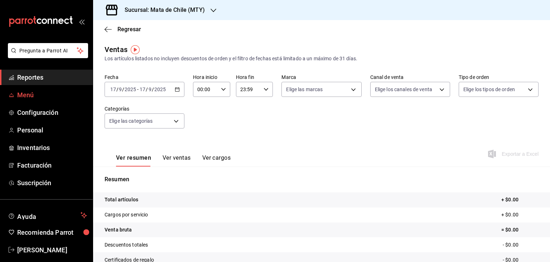
click at [44, 94] on span "Menú" at bounding box center [52, 95] width 70 height 10
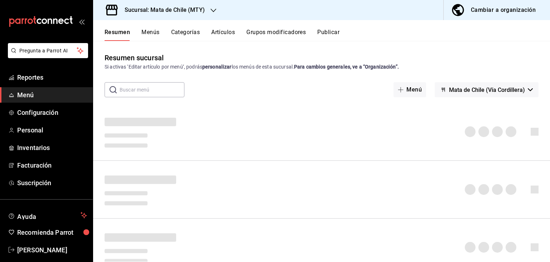
click at [173, 3] on div "Sucursal: Mata de Chile (MTY)" at bounding box center [159, 10] width 120 height 20
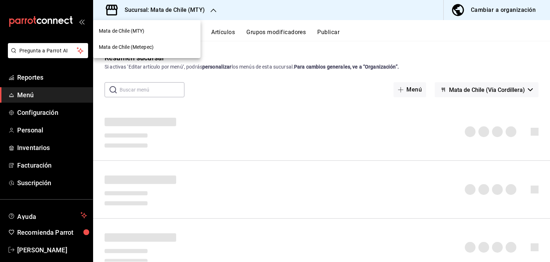
click at [162, 17] on div at bounding box center [275, 131] width 550 height 262
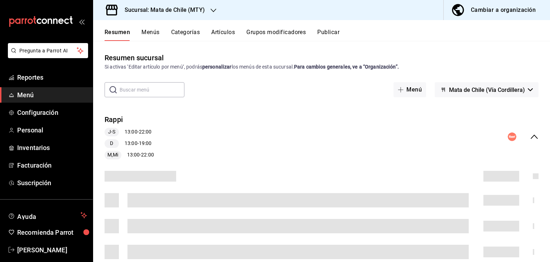
click at [206, 46] on div "Resumen sucursal Si activas ‘Editar artículo por menú’, podrás personalizar los…" at bounding box center [321, 151] width 457 height 220
click at [165, 10] on h3 "Sucursal: Mata de Chile (MTY)" at bounding box center [162, 10] width 86 height 9
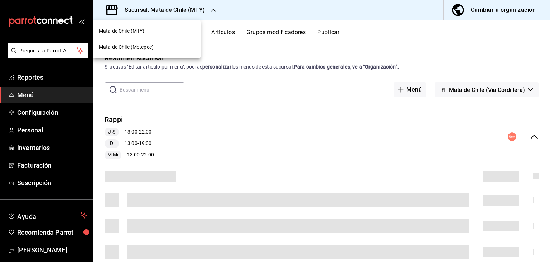
click at [160, 49] on div "Mata de Chile (Metepec)" at bounding box center [147, 47] width 96 height 8
